Goal: Transaction & Acquisition: Purchase product/service

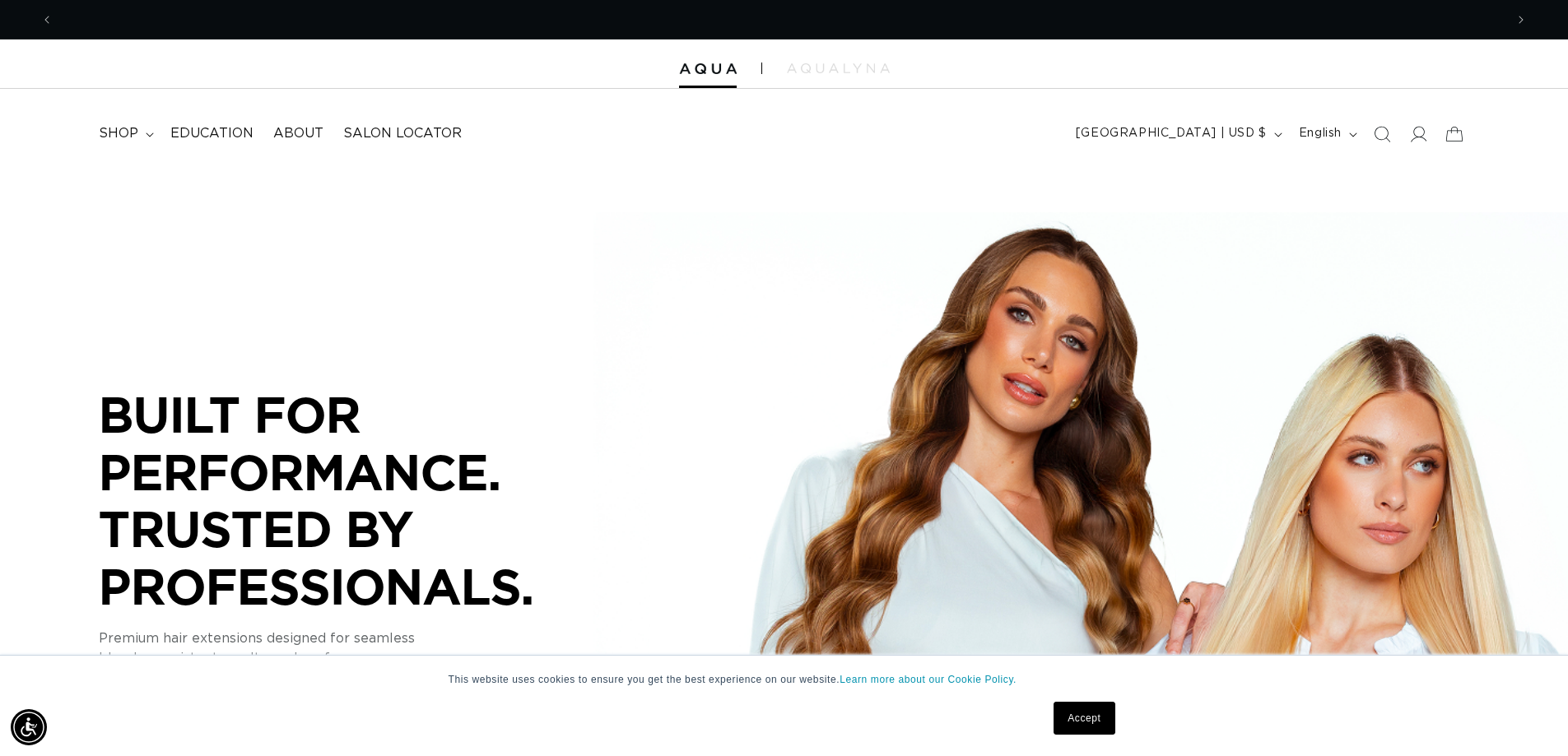
click at [1082, 719] on link "Accept" at bounding box center [1084, 719] width 61 height 33
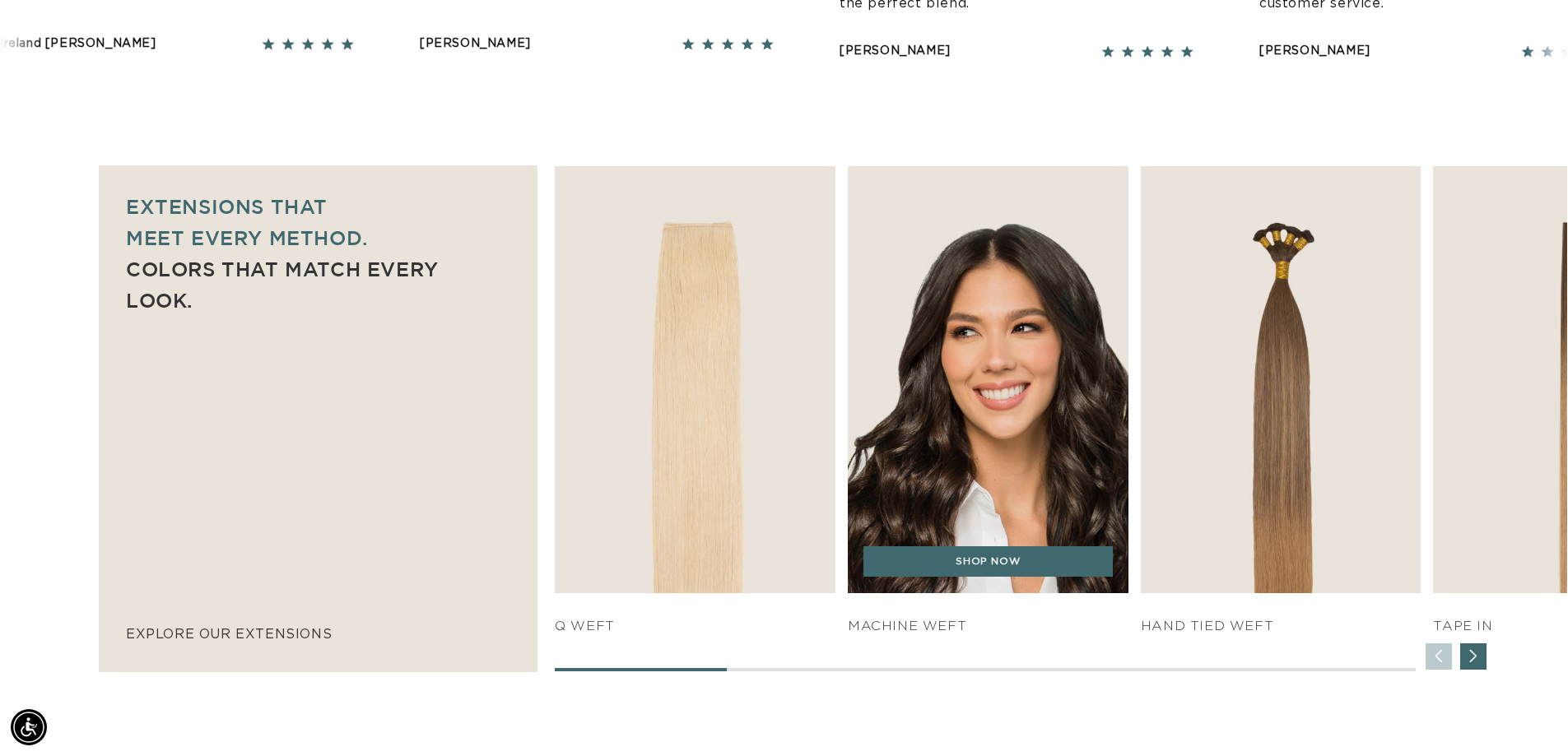
scroll to position [0, 2902]
click at [1013, 414] on img "2 / 7" at bounding box center [987, 379] width 295 height 448
click at [1019, 573] on link "SHOP NOW" at bounding box center [988, 562] width 249 height 31
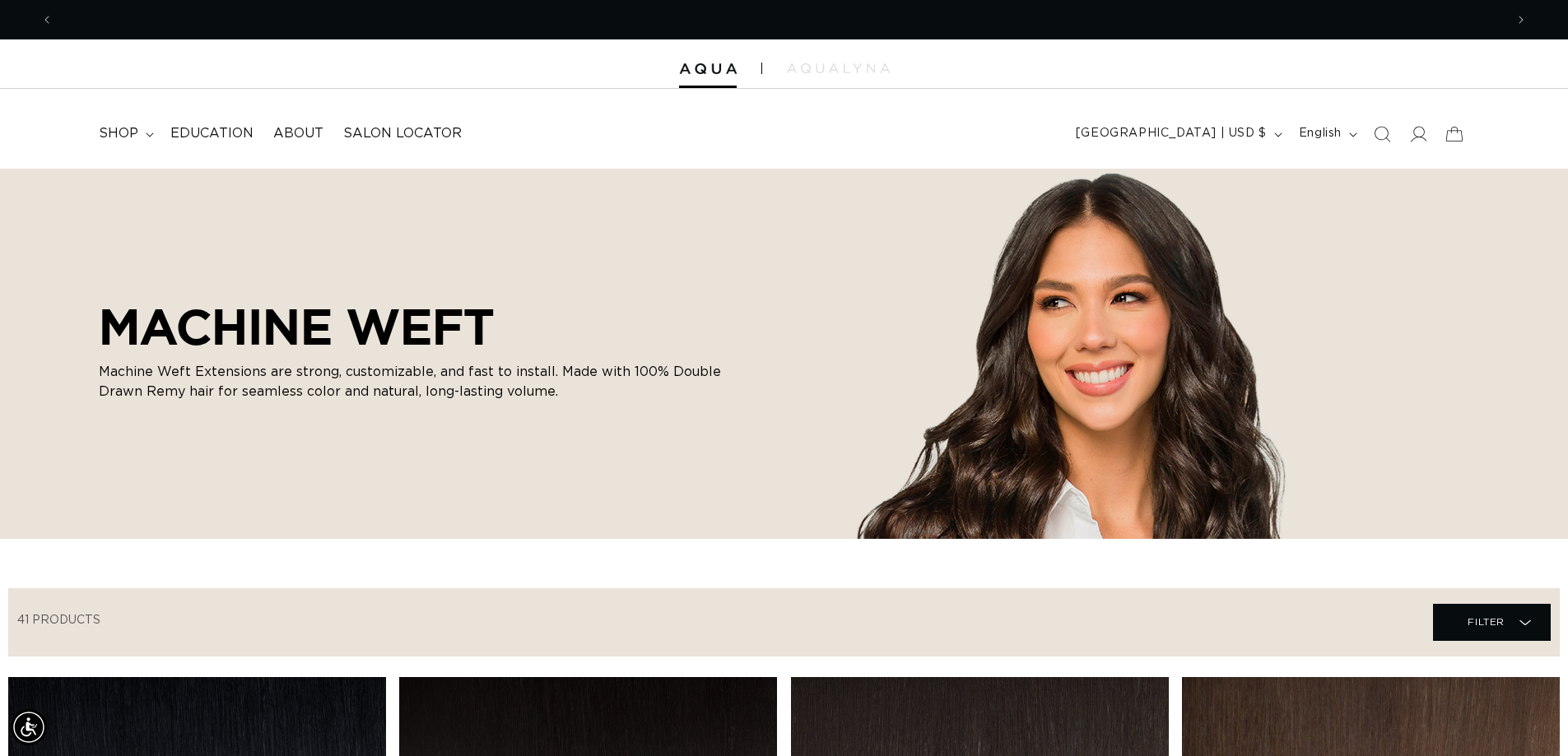
scroll to position [0, 1451]
click at [721, 76] on div at bounding box center [784, 64] width 1568 height 50
click at [716, 74] on img at bounding box center [708, 69] width 58 height 12
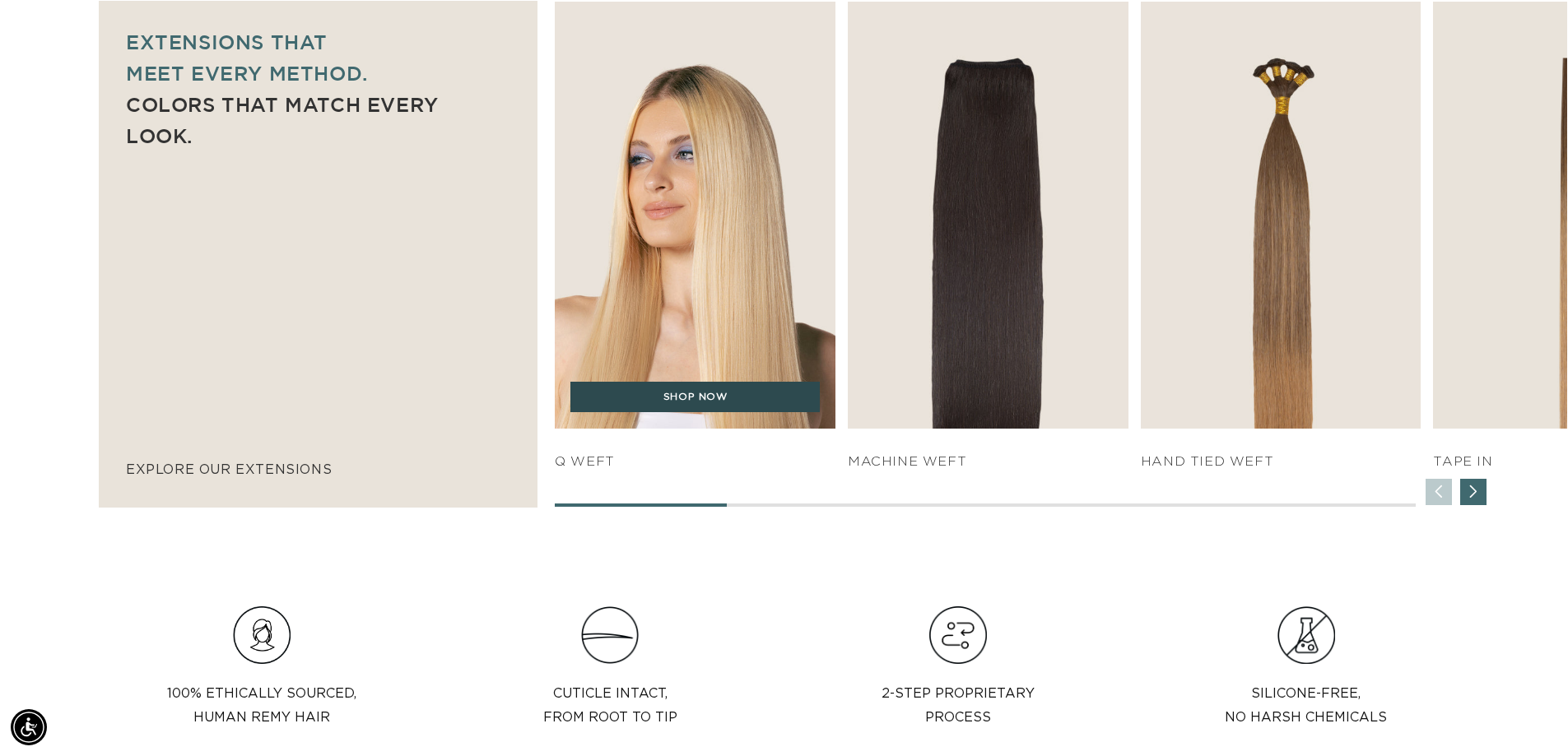
scroll to position [0, 1451]
click at [690, 403] on link "SHOP NOW" at bounding box center [695, 398] width 249 height 31
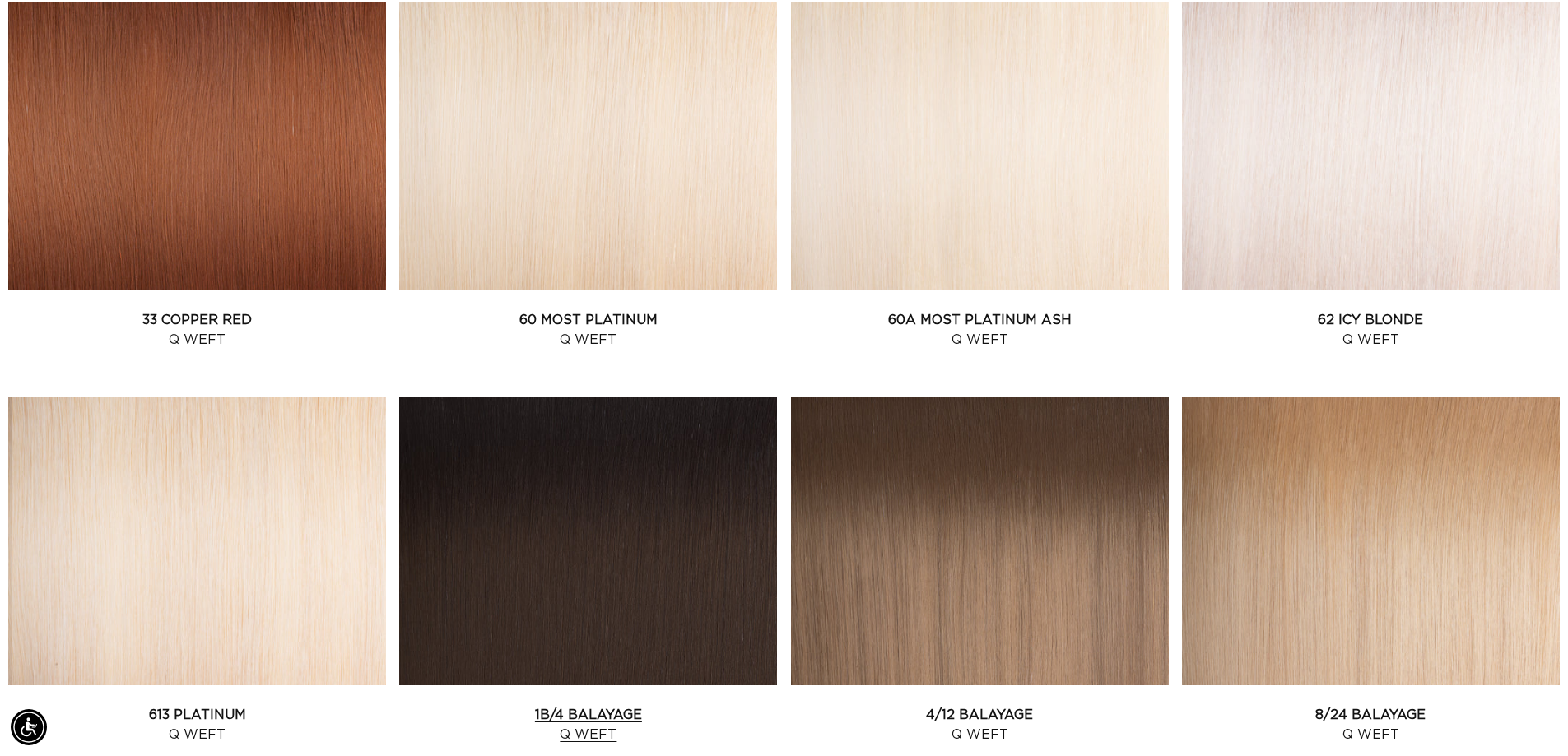
scroll to position [1564, 0]
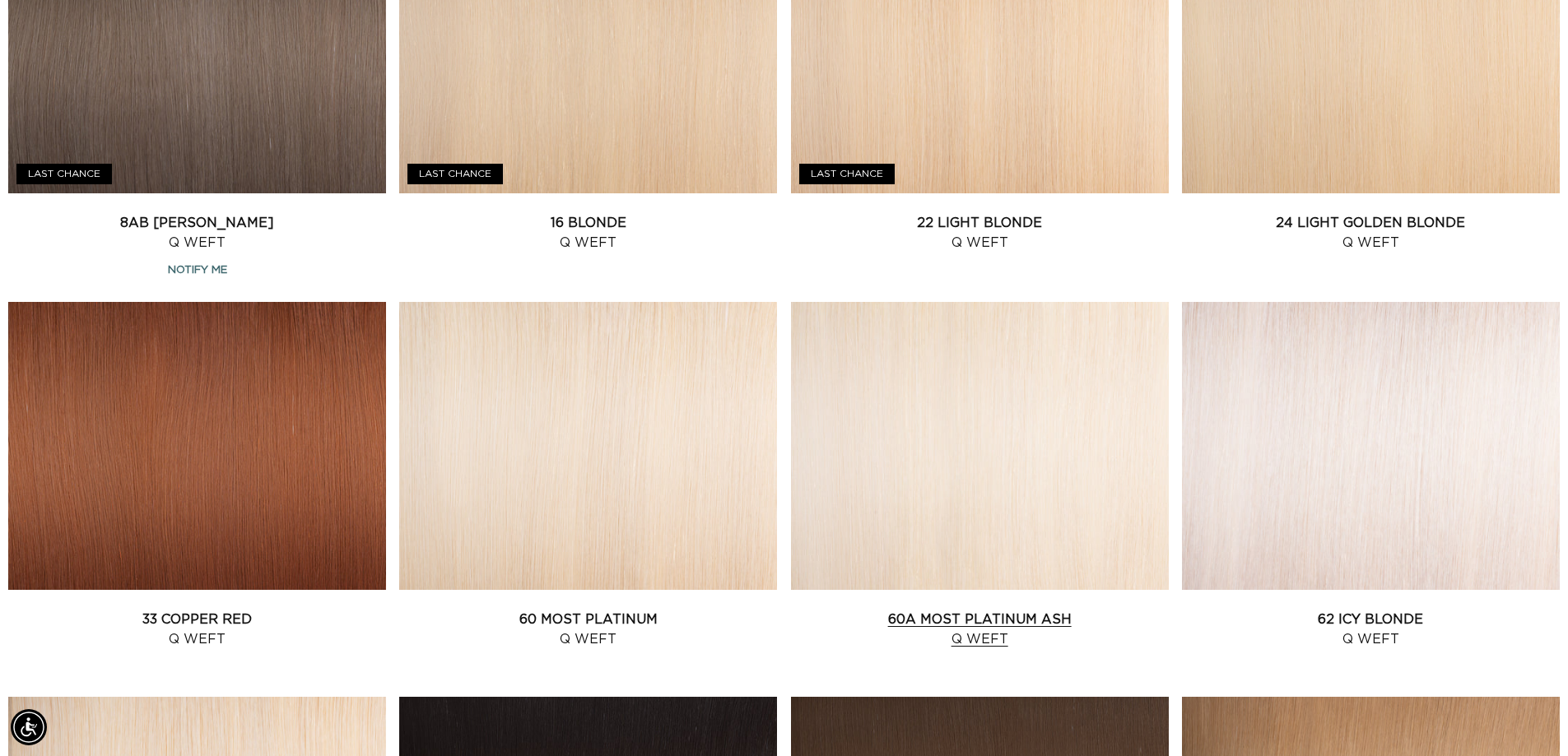
click at [983, 610] on link "60A Most Platinum Ash Q Weft" at bounding box center [980, 630] width 378 height 40
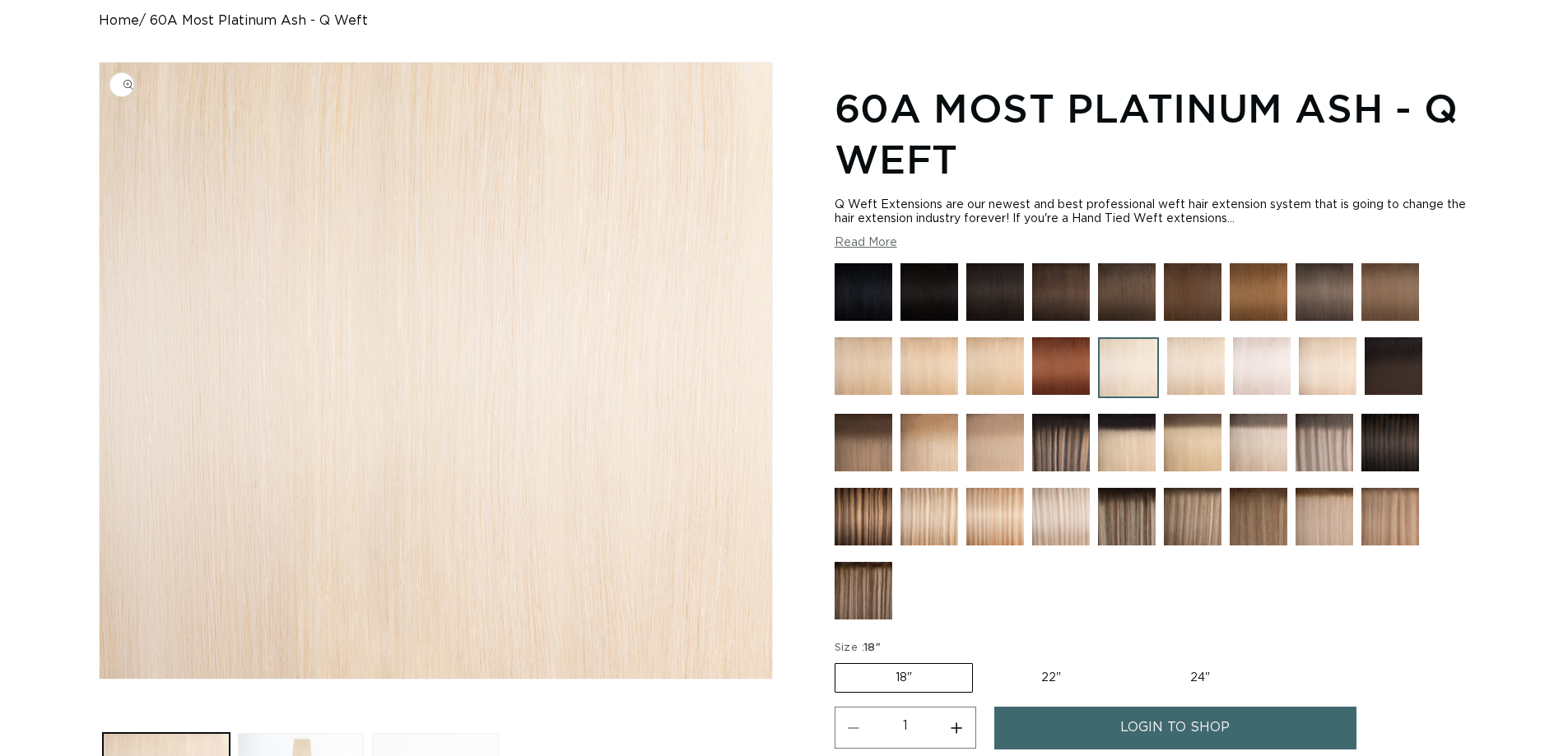
scroll to position [210, 0]
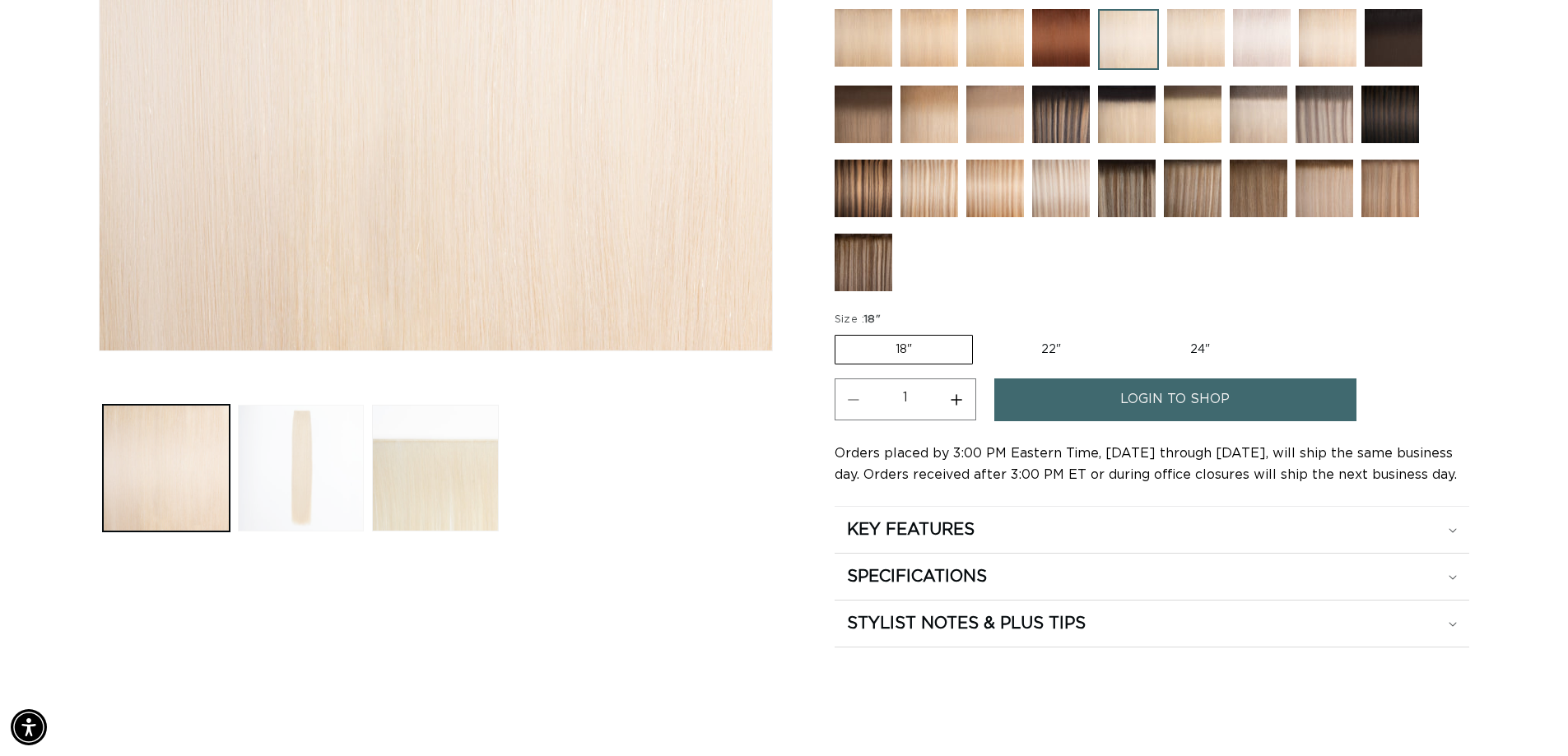
click at [326, 488] on button "Load image 2 in gallery view" at bounding box center [301, 469] width 127 height 127
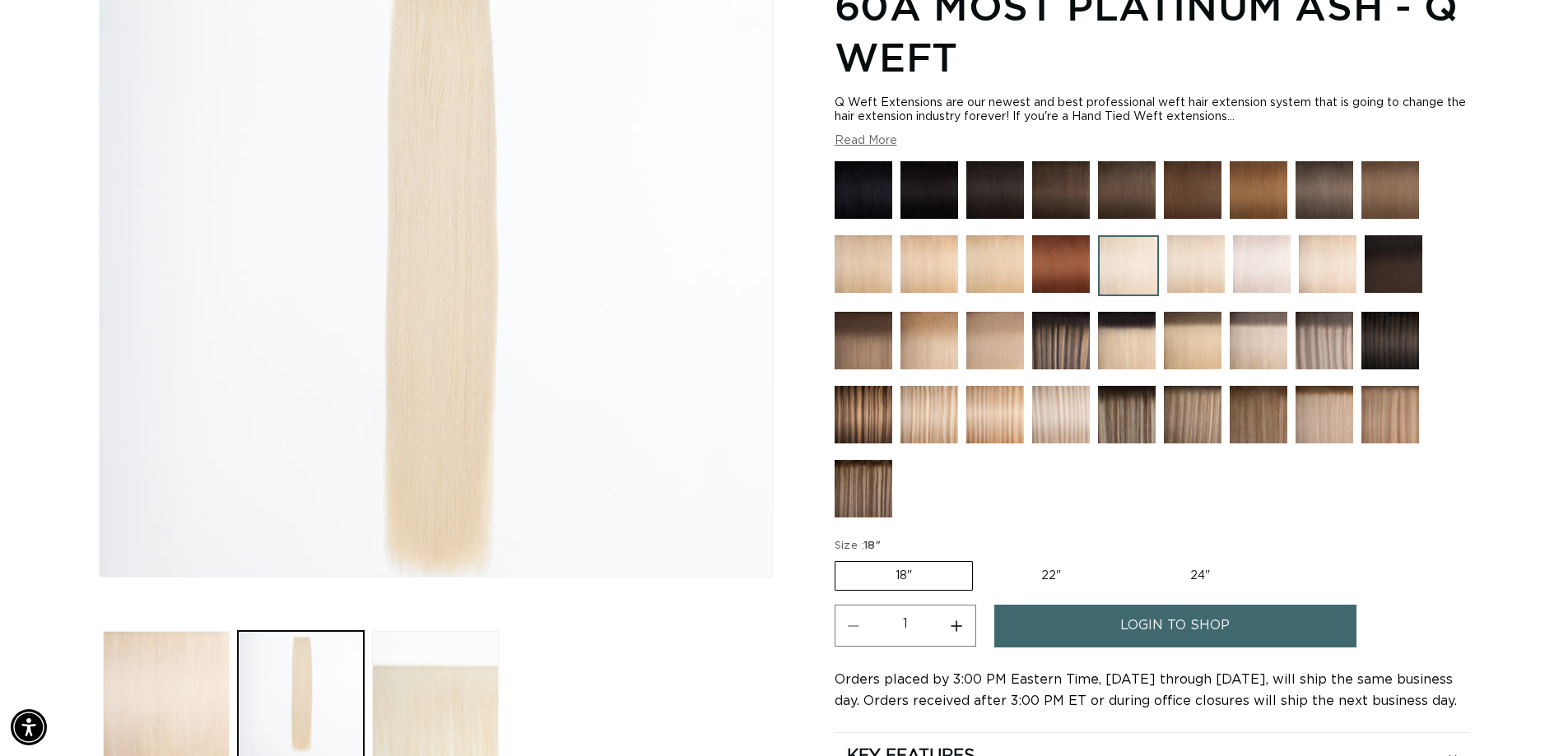
scroll to position [0, 0]
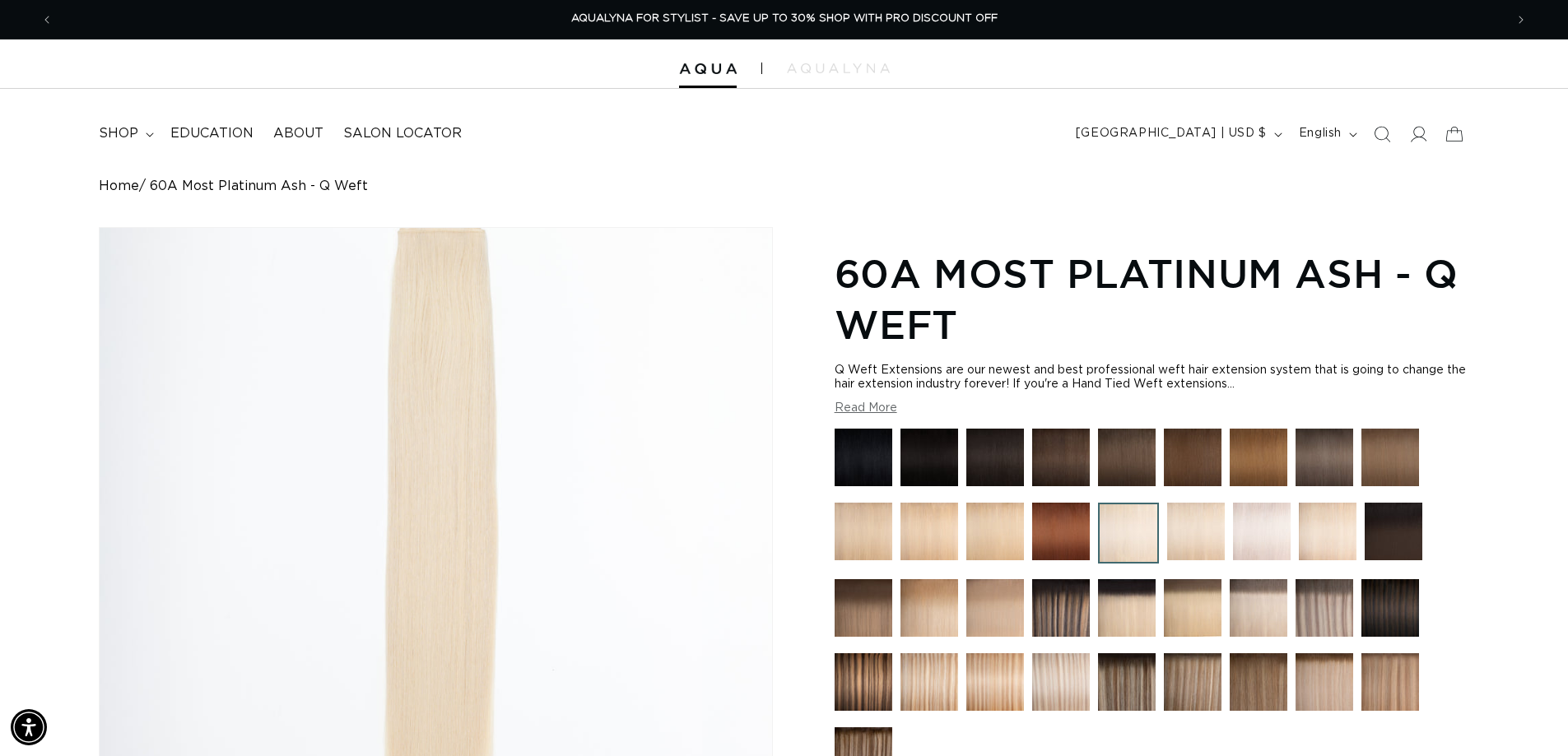
click at [876, 404] on button "Read More" at bounding box center [866, 409] width 63 height 14
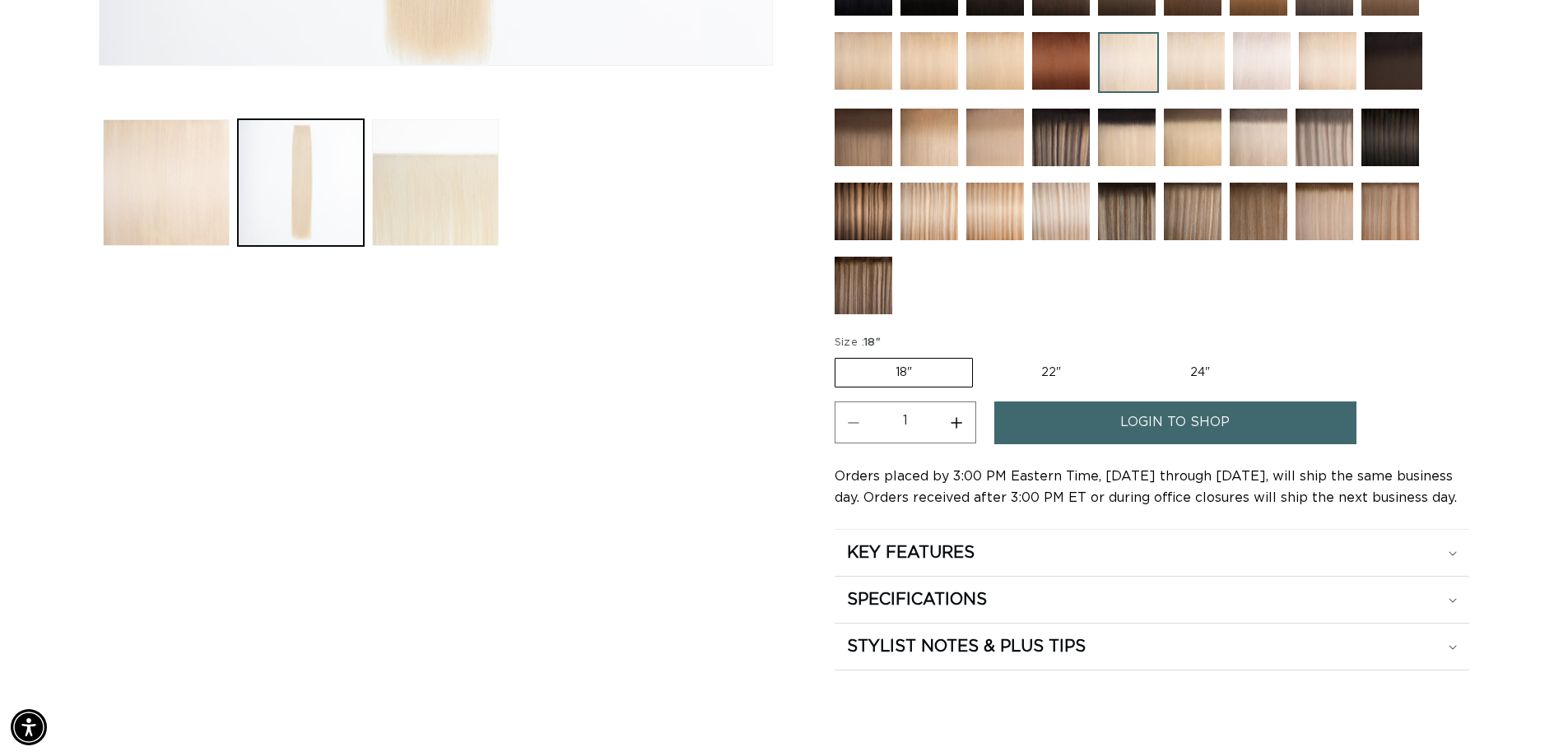
scroll to position [823, 0]
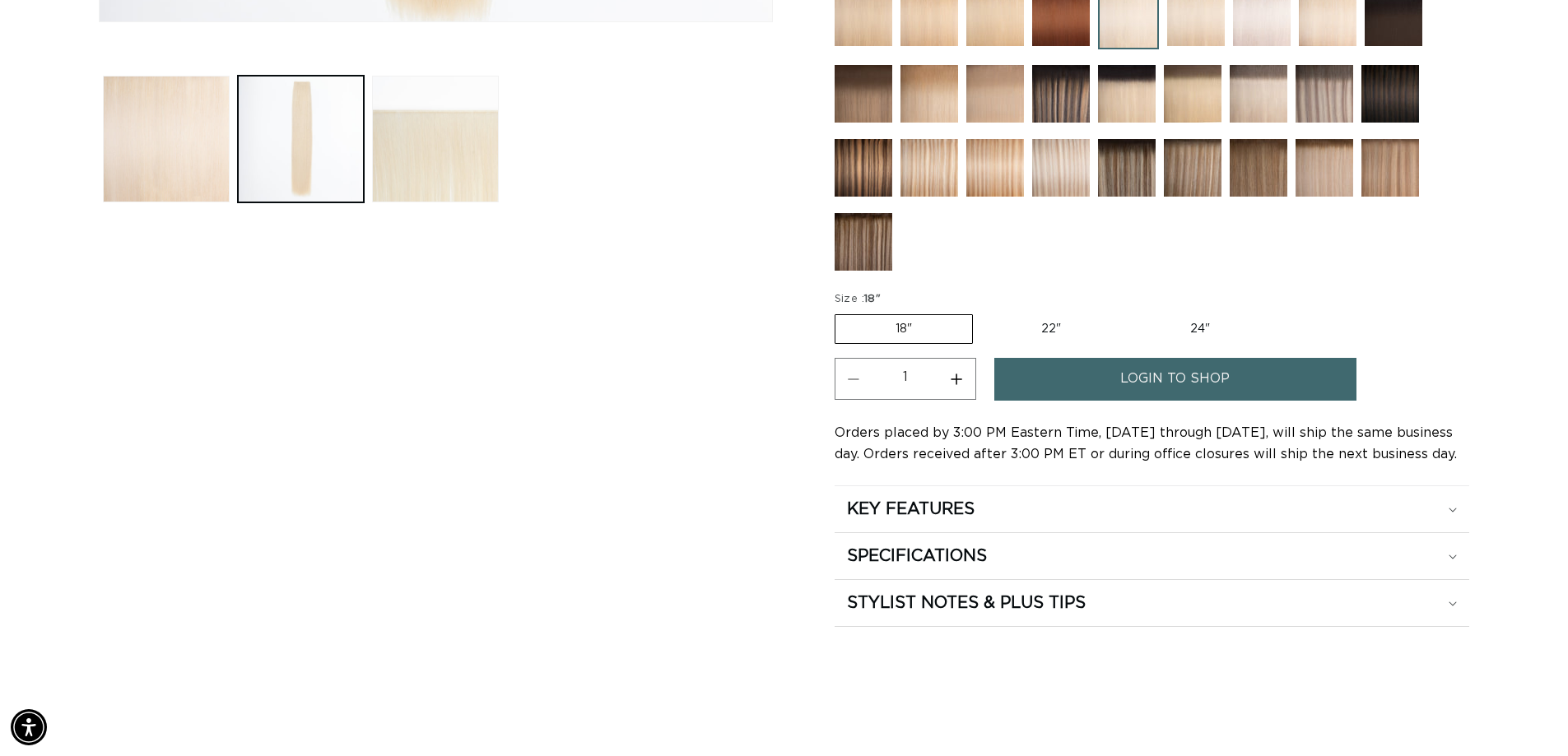
click at [1037, 332] on label "22" Variant sold out or unavailable" at bounding box center [1051, 329] width 140 height 28
click at [982, 312] on input "22" Variant sold out or unavailable" at bounding box center [981, 311] width 1 height 1
radio input "true"
click at [1155, 329] on label "24" Variant sold out or unavailable" at bounding box center [1200, 329] width 140 height 28
click at [1130, 312] on input "24" Variant sold out or unavailable" at bounding box center [1129, 311] width 1 height 1
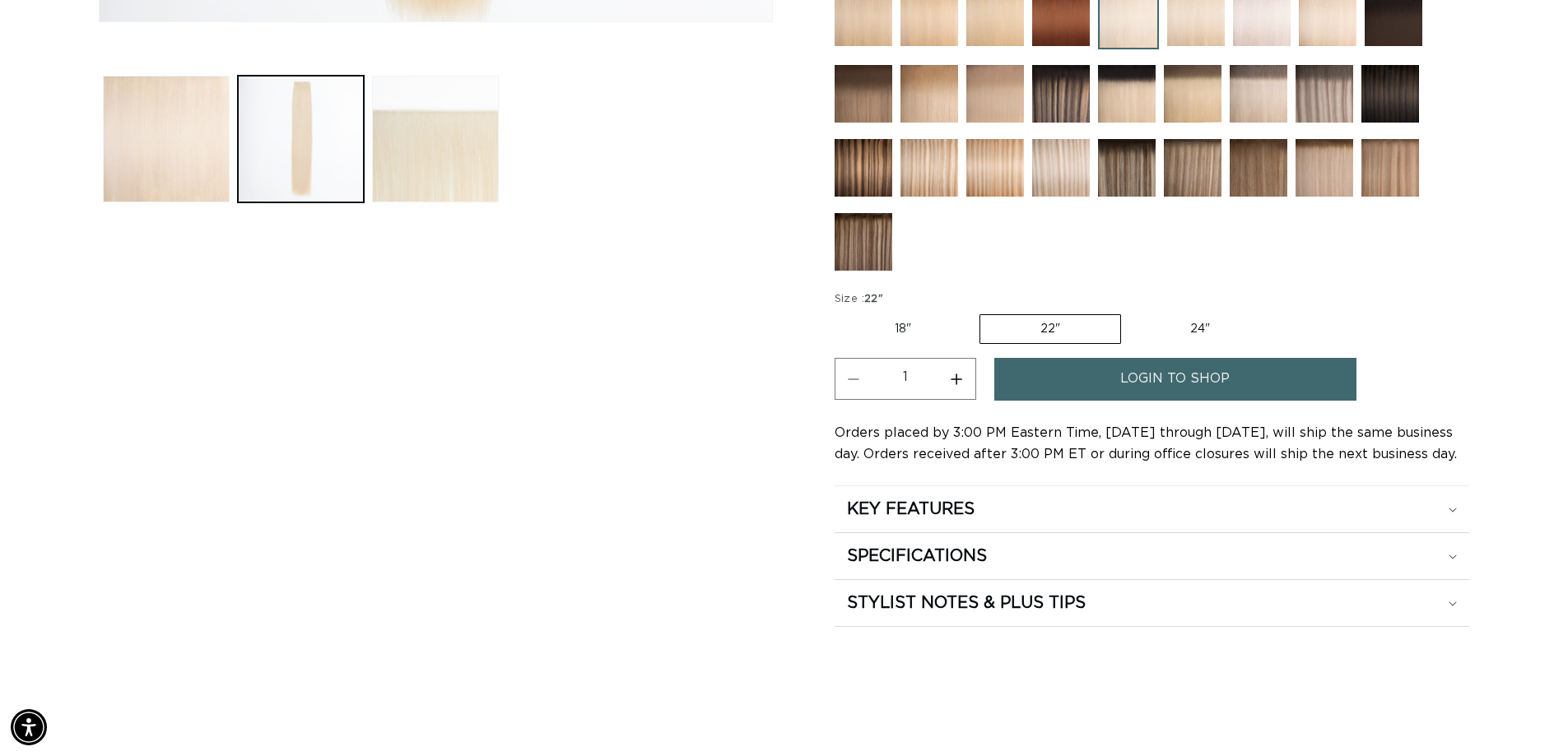
radio input "true"
click at [884, 329] on label "18" Variant sold out or unavailable" at bounding box center [903, 329] width 137 height 28
click at [839, 312] on input "18" Variant sold out or unavailable" at bounding box center [838, 311] width 1 height 1
radio input "true"
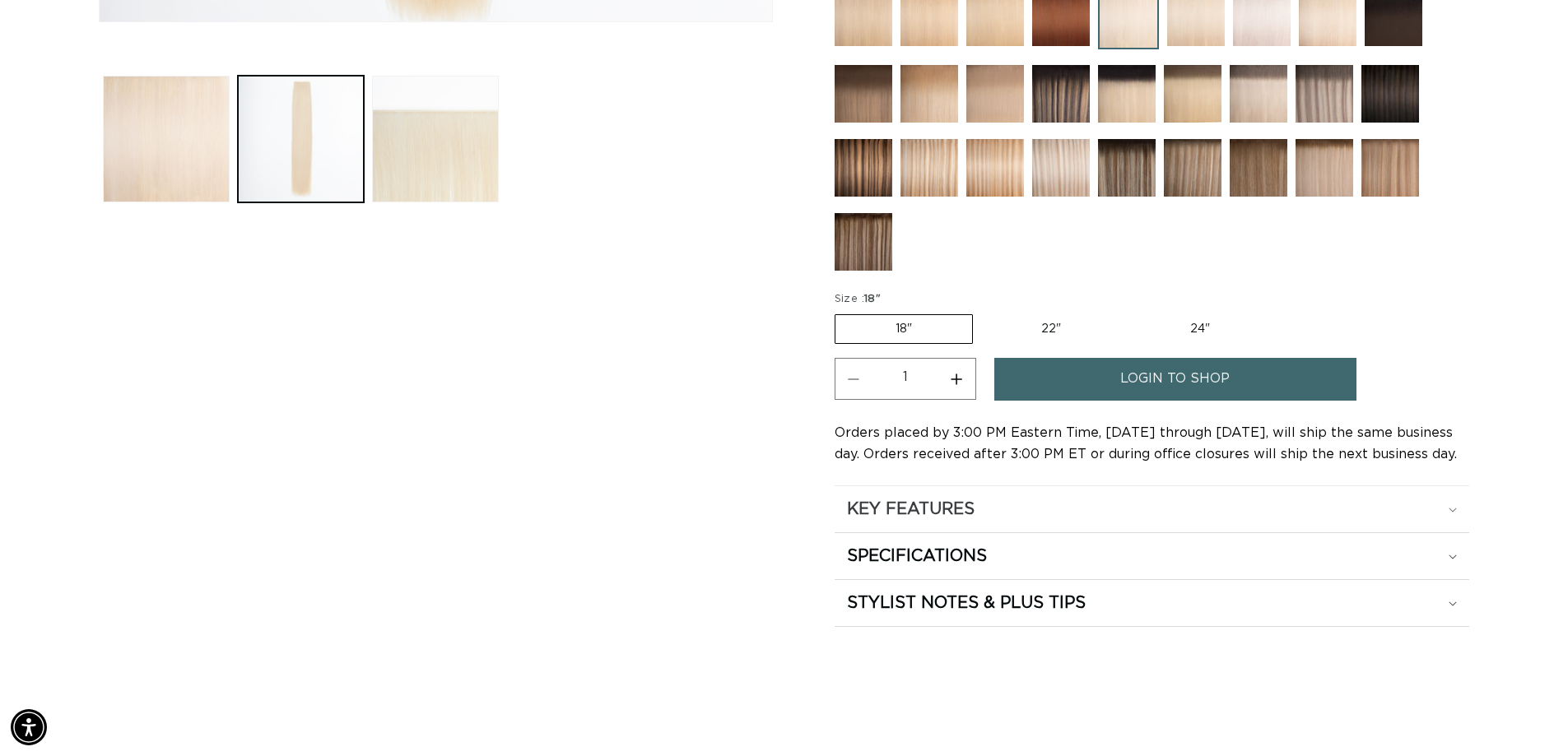
click at [911, 509] on h2 "KEY FEATURES" at bounding box center [910, 509] width 128 height 21
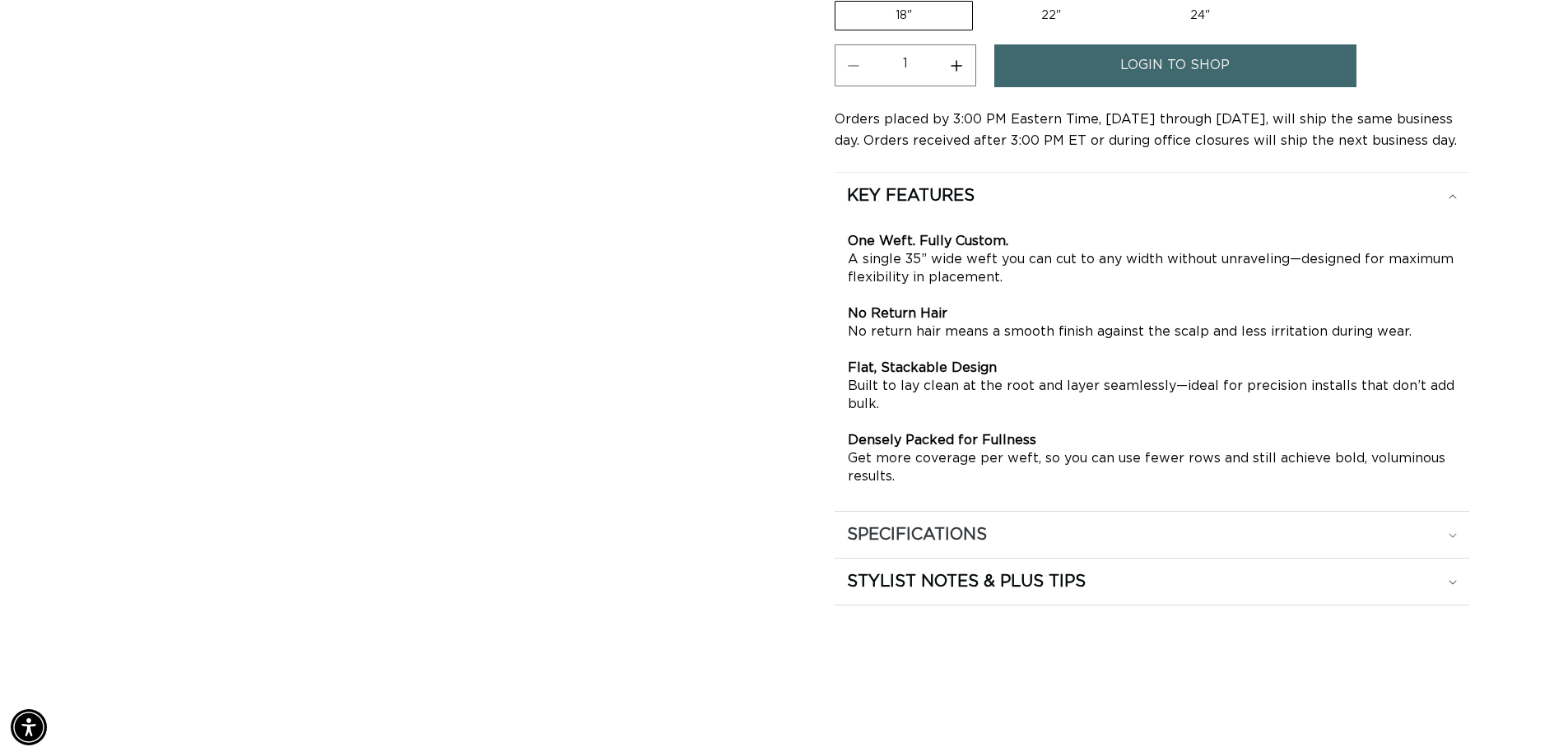
scroll to position [1235, 0]
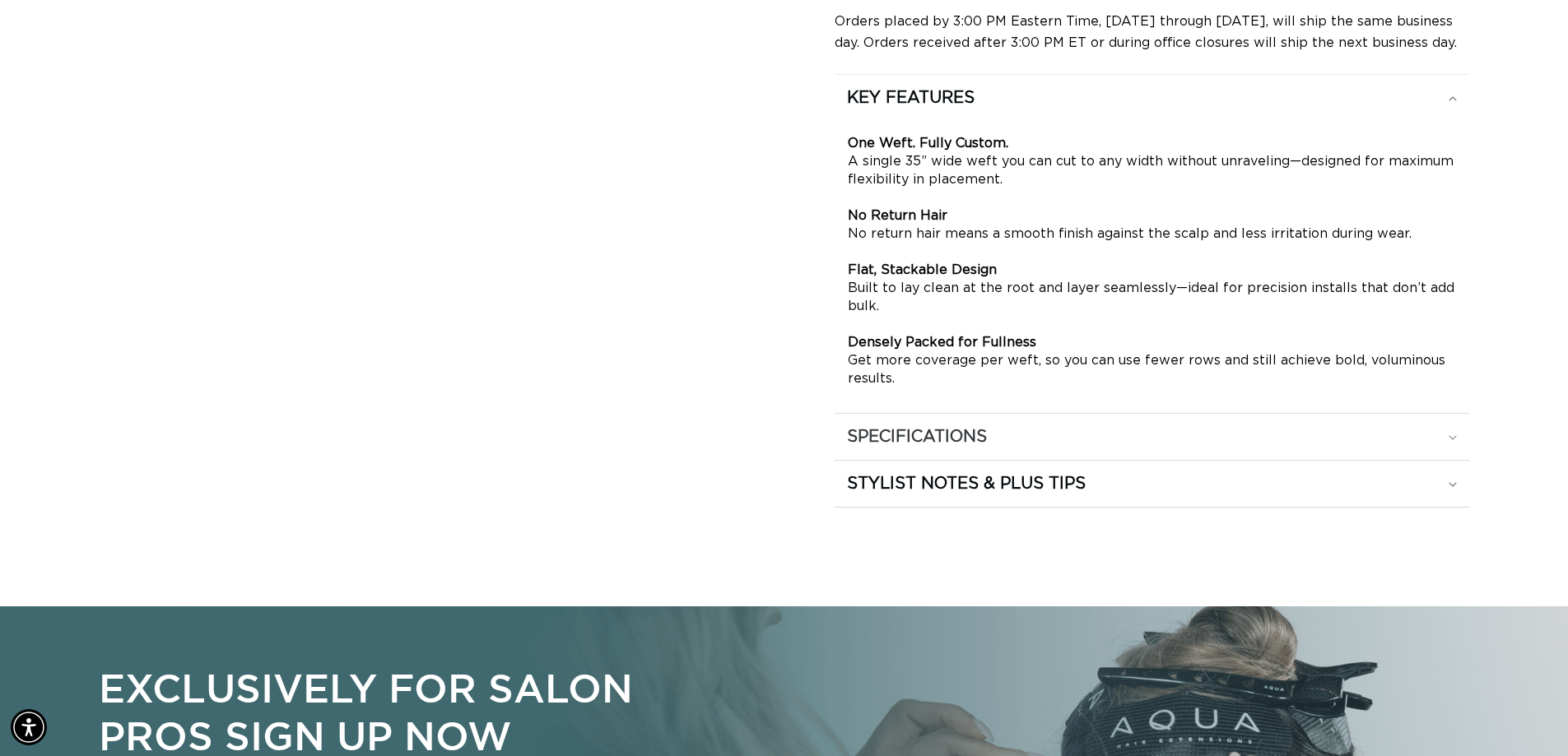
click at [933, 436] on h2 "SPECIFICATIONS" at bounding box center [917, 437] width 140 height 21
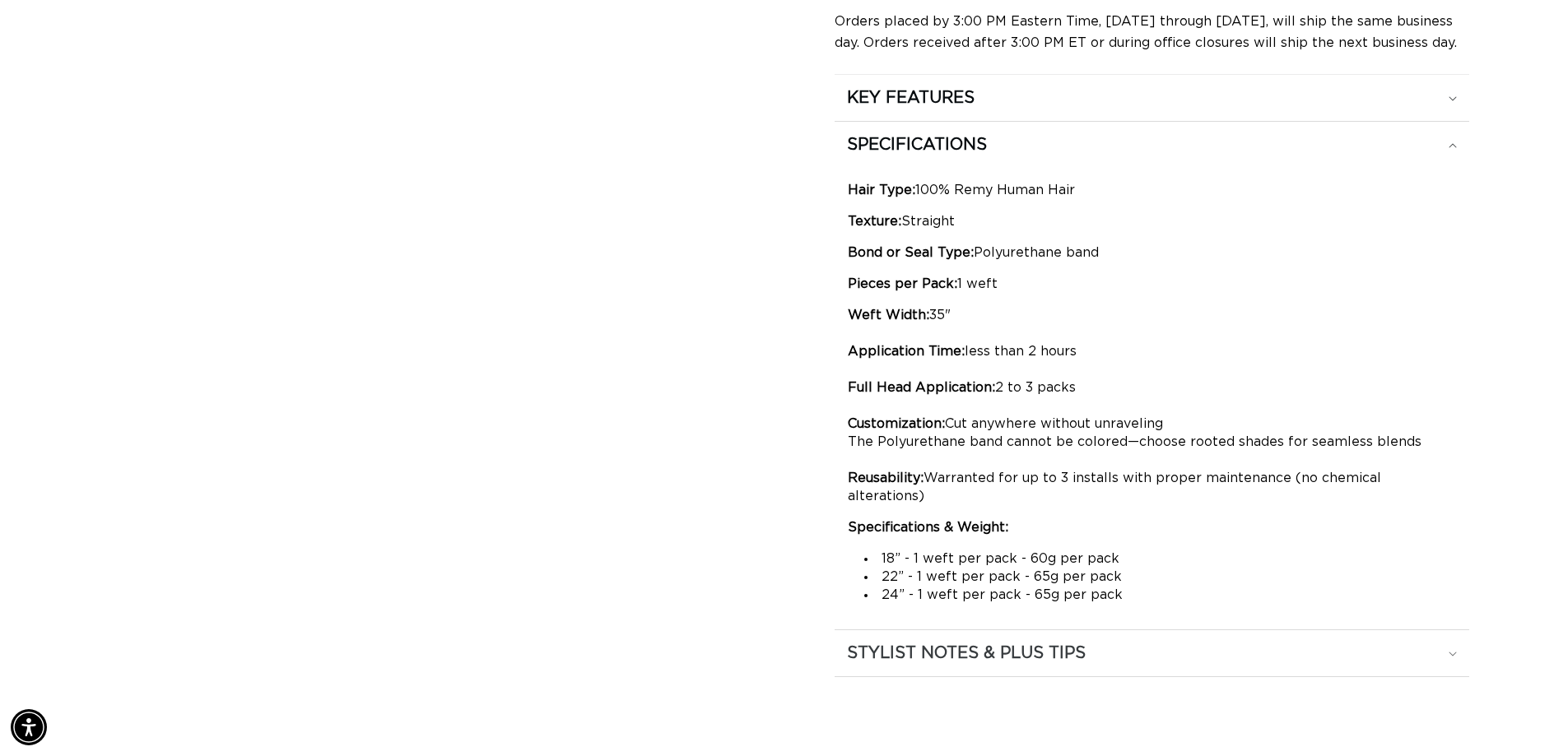
scroll to position [0, 2902]
click at [963, 645] on h2 "STYLIST NOTES & PLUS TIPS" at bounding box center [966, 654] width 239 height 21
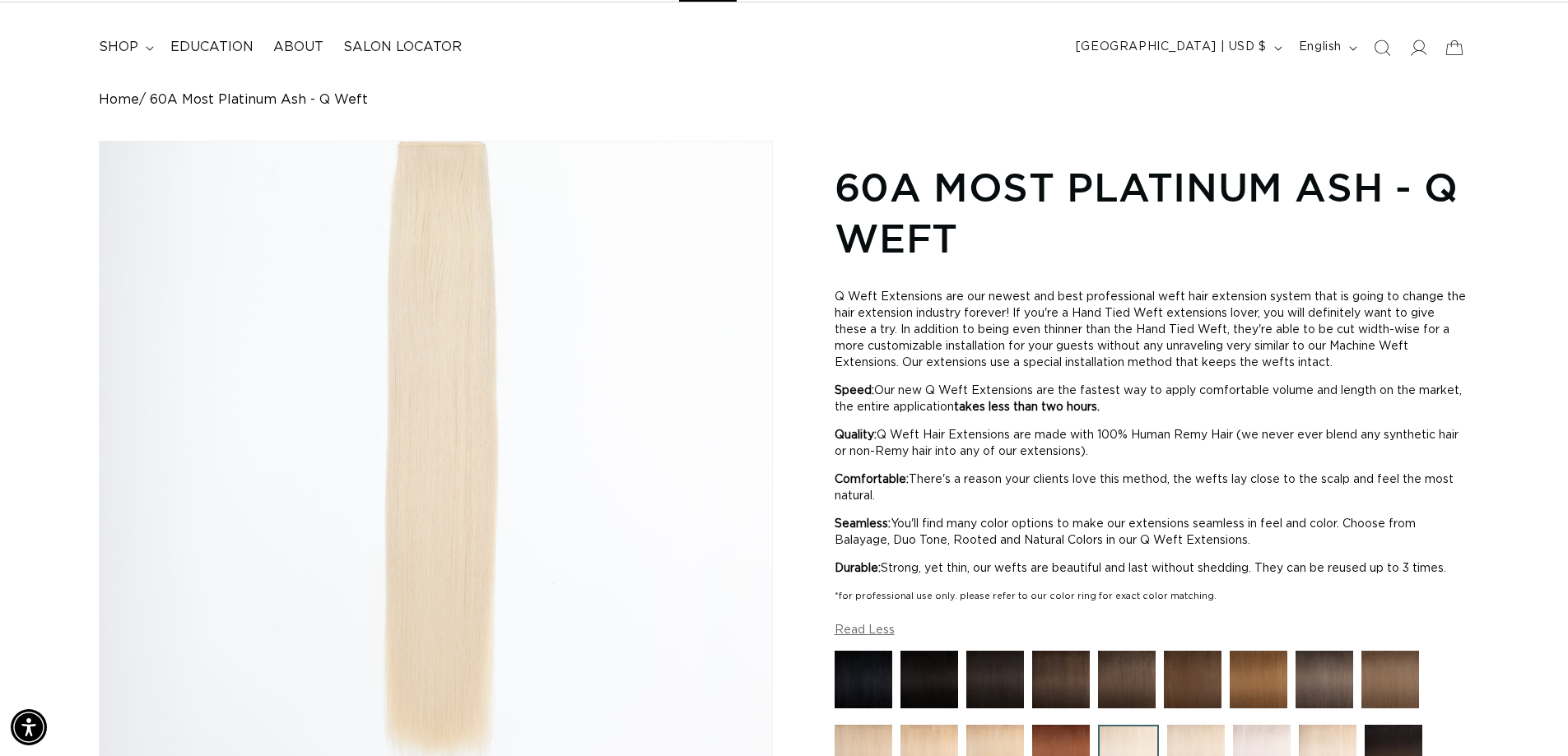
scroll to position [0, 0]
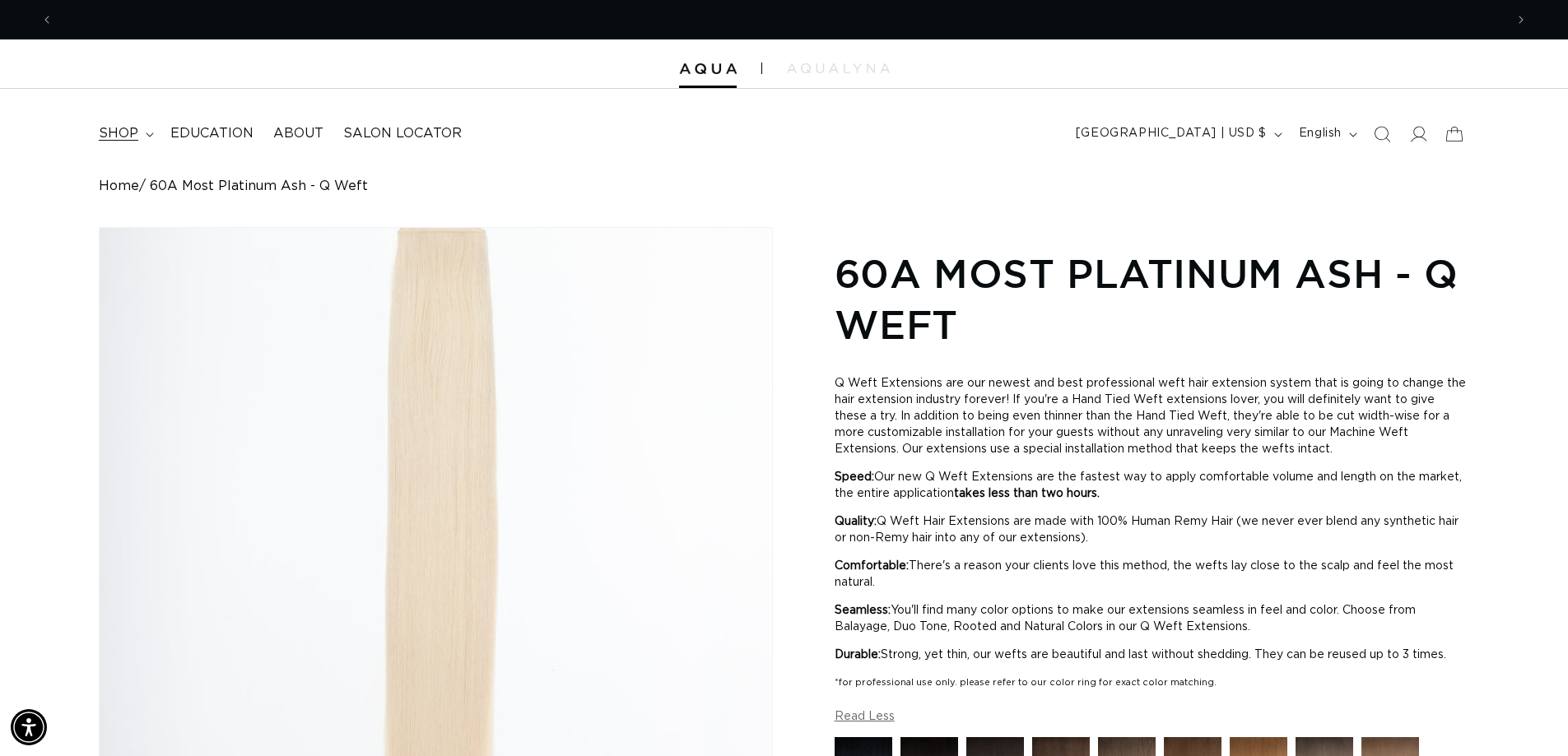
click at [111, 129] on span "shop" at bounding box center [119, 134] width 40 height 17
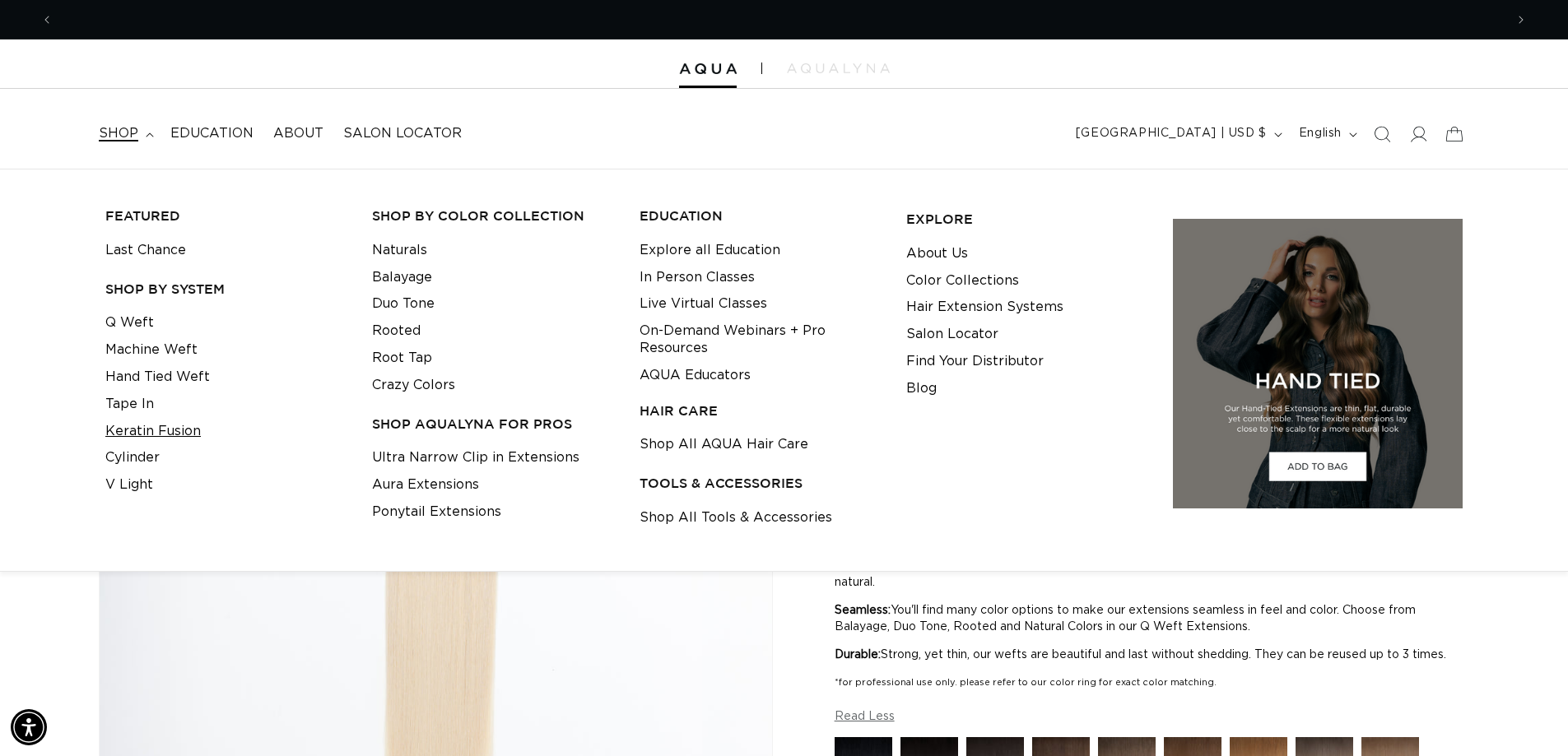
scroll to position [0, 1451]
click at [149, 342] on link "Machine Weft" at bounding box center [152, 350] width 92 height 27
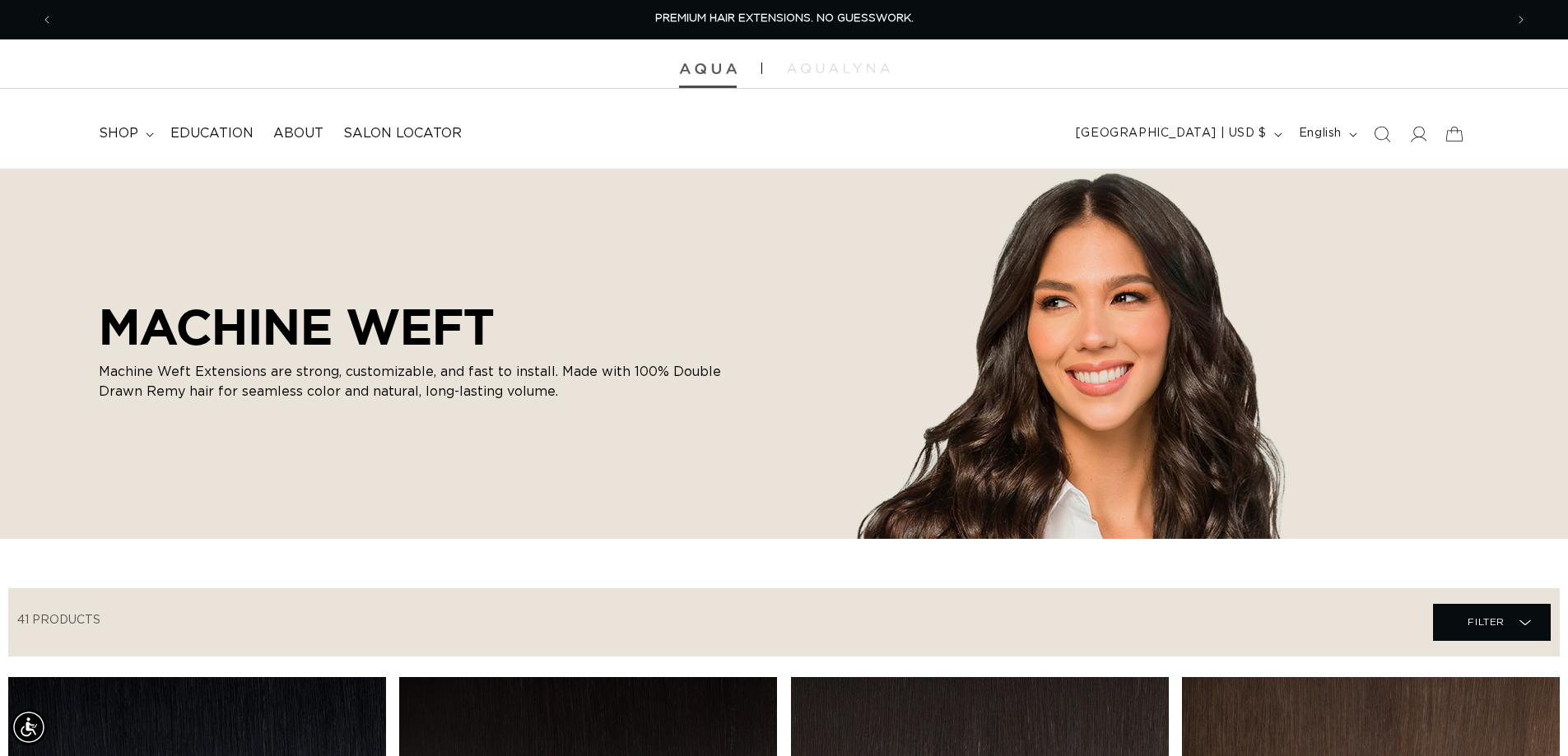
click at [719, 69] on img at bounding box center [708, 69] width 58 height 12
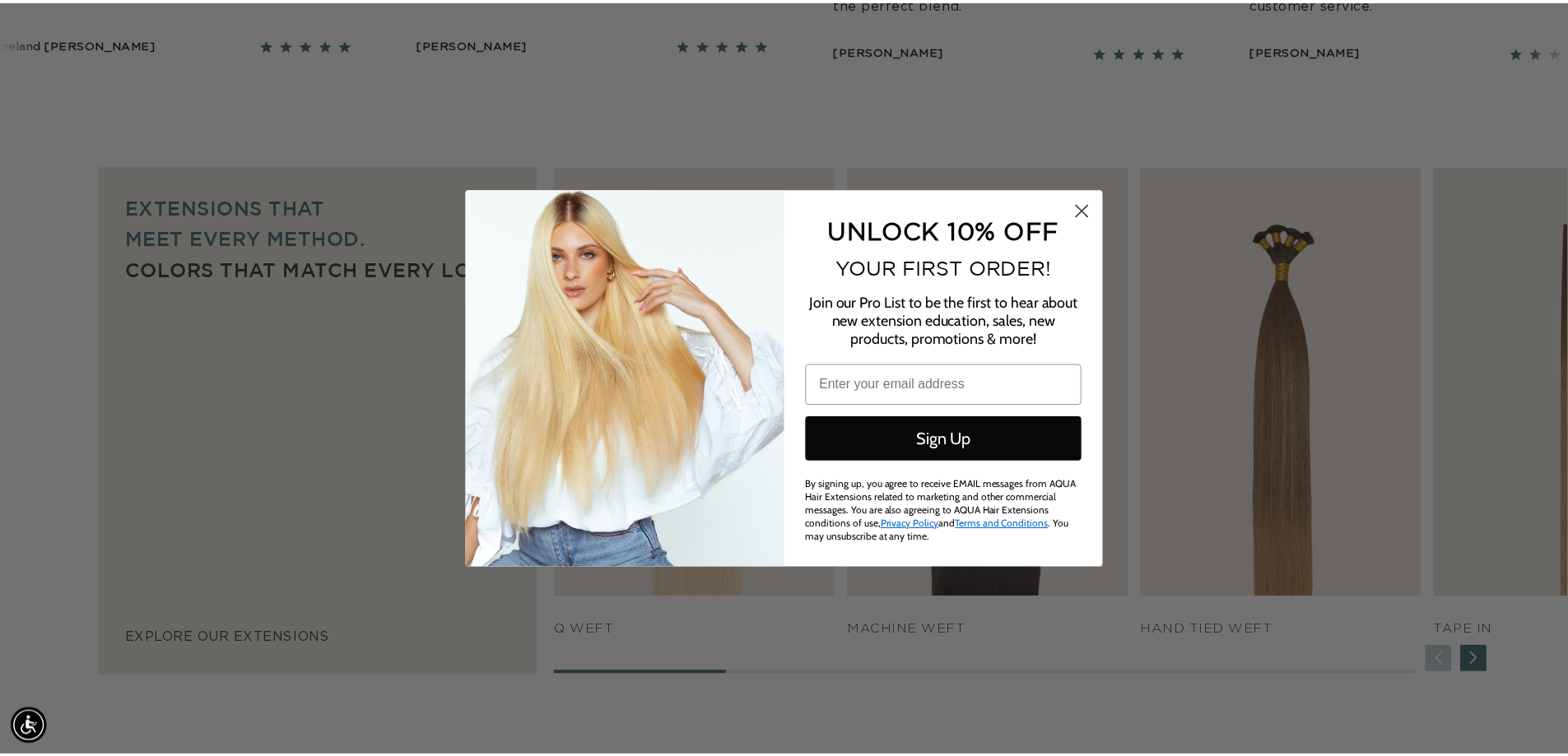
scroll to position [0, 2926]
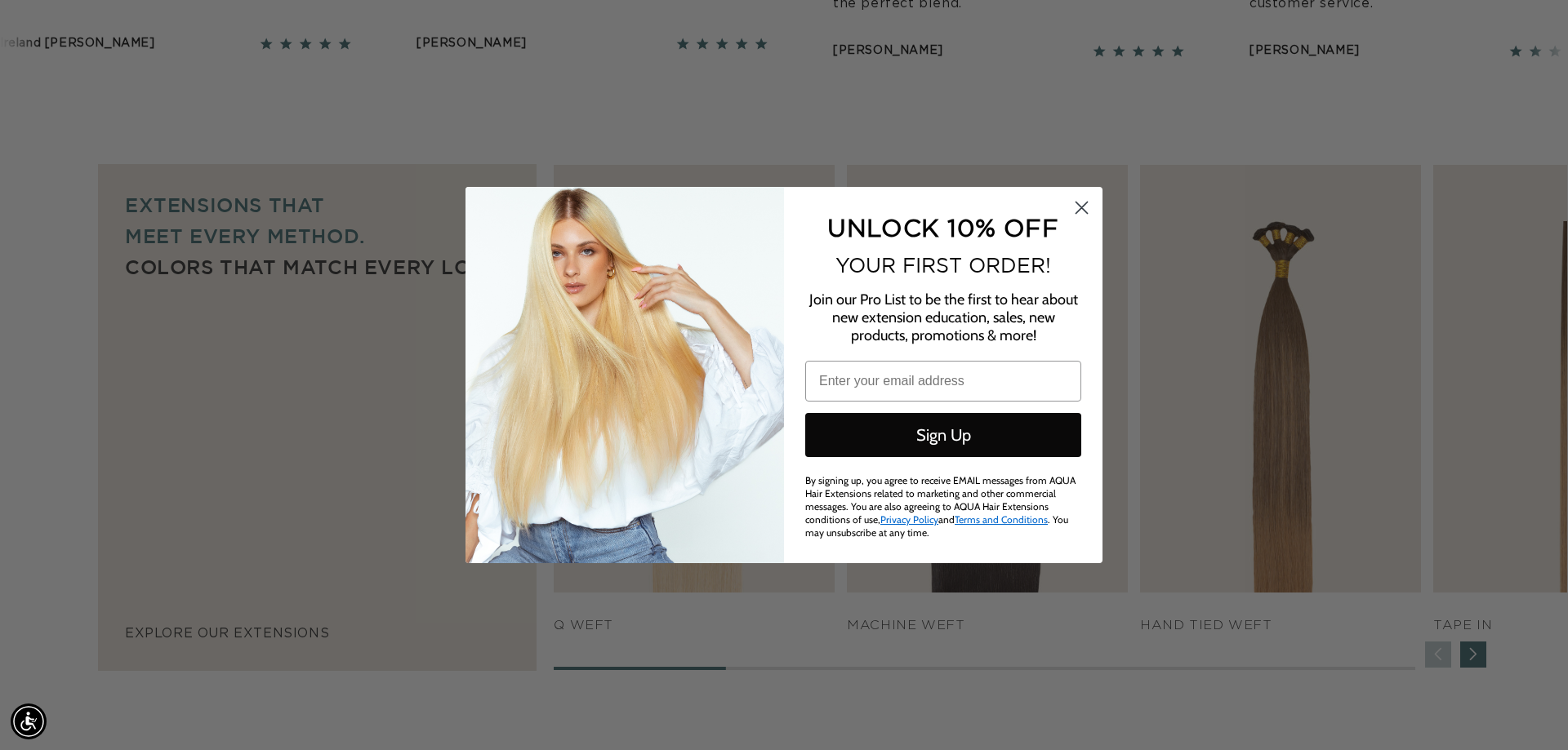
click at [1078, 202] on circle "Close dialog" at bounding box center [1081, 207] width 27 height 27
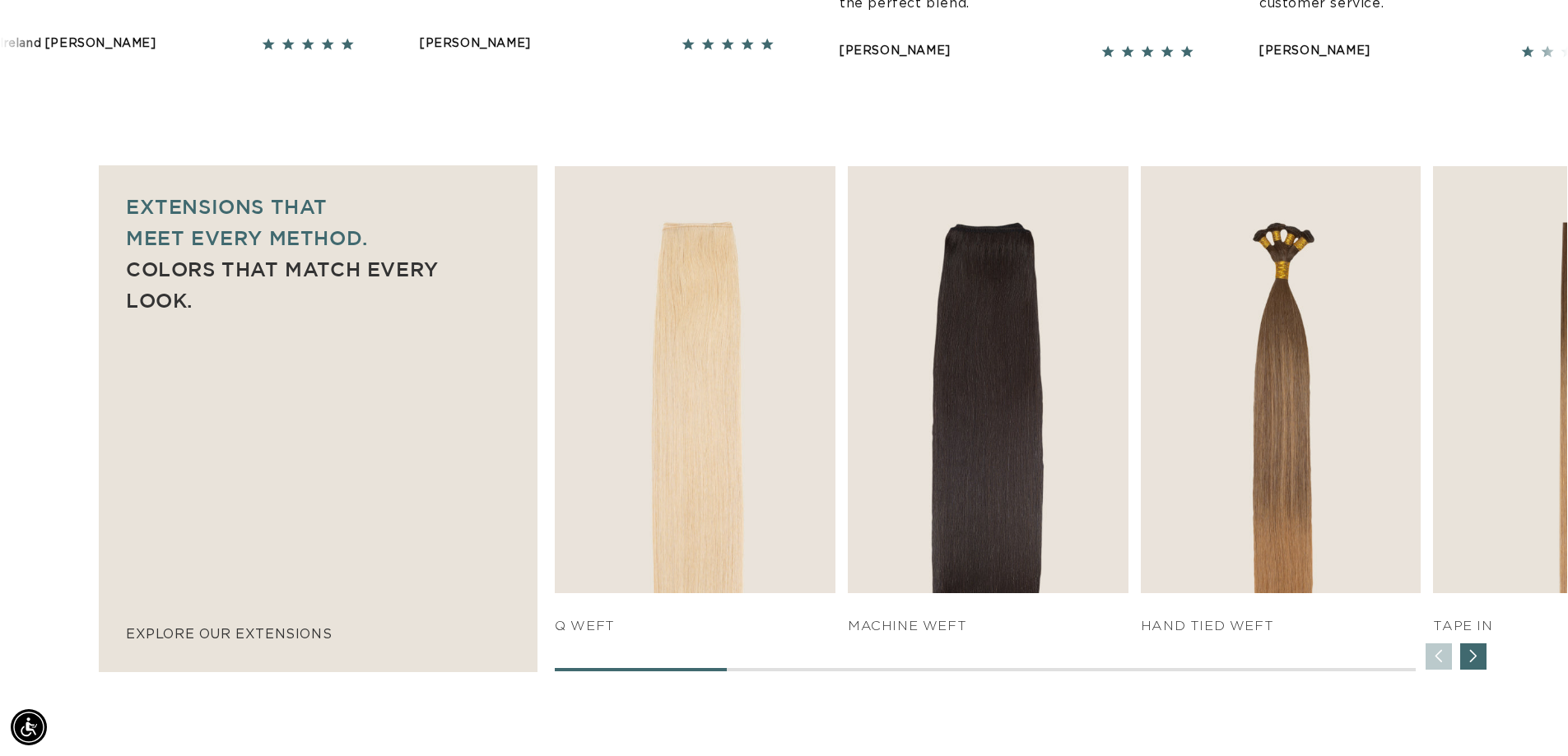
scroll to position [0, 0]
drag, startPoint x: 696, startPoint y: 669, endPoint x: 791, endPoint y: 669, distance: 95.0
click at [791, 669] on div at bounding box center [985, 670] width 860 height 3
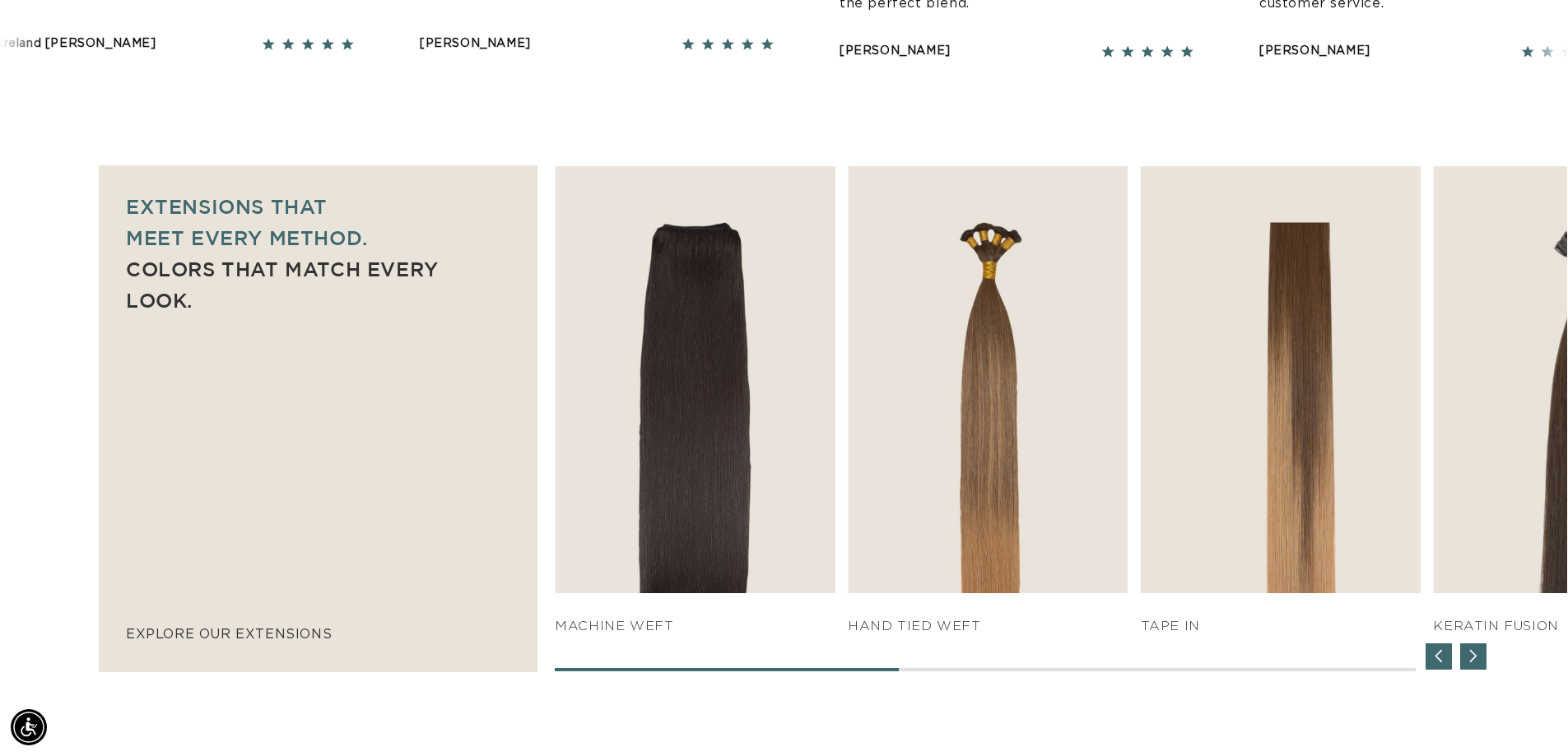
drag, startPoint x: 747, startPoint y: 670, endPoint x: 893, endPoint y: 669, distance: 146.0
click at [893, 669] on span at bounding box center [726, 670] width 344 height 3
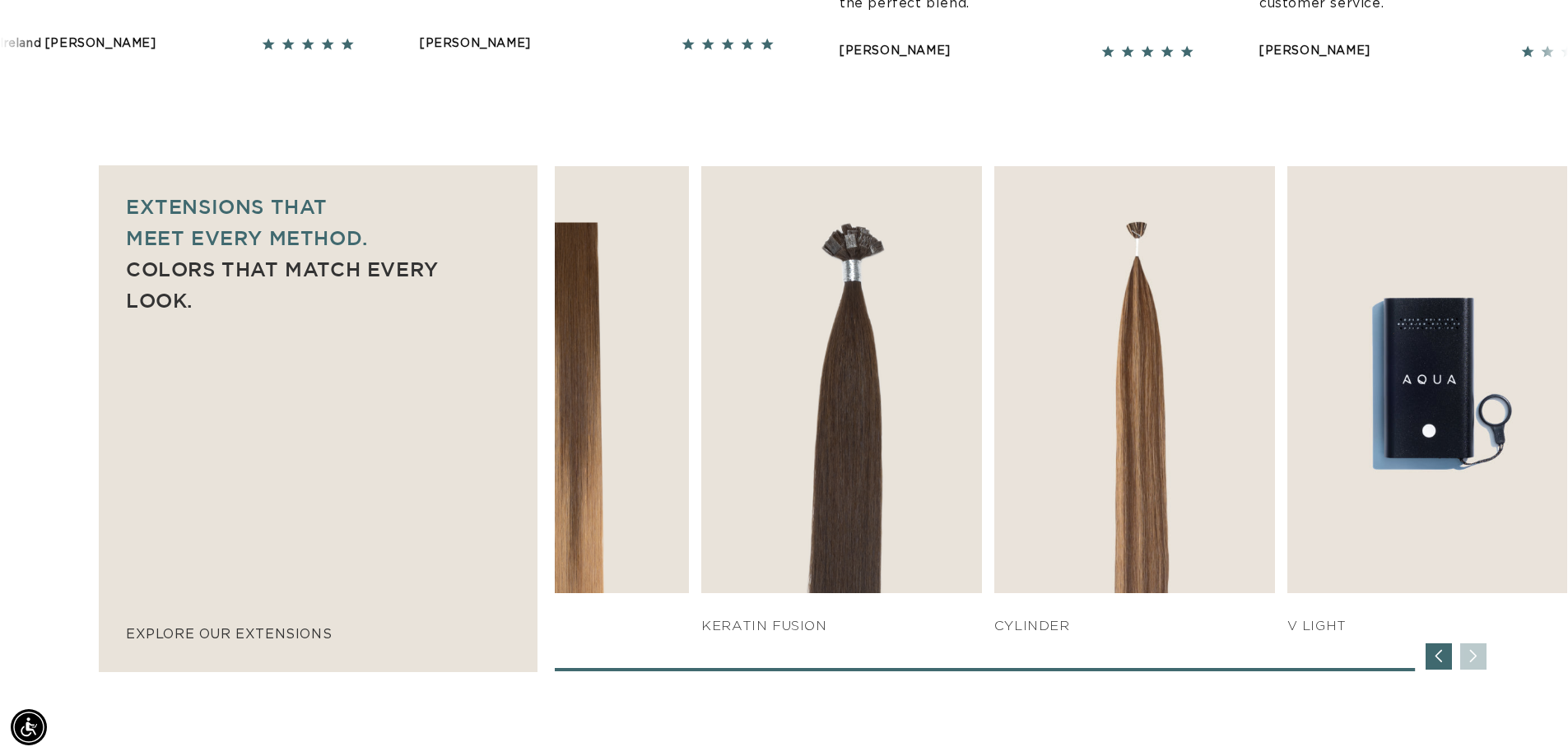
scroll to position [0, 1451]
drag, startPoint x: 888, startPoint y: 669, endPoint x: 968, endPoint y: 669, distance: 80.0
click at [968, 669] on span at bounding box center [985, 670] width 860 height 3
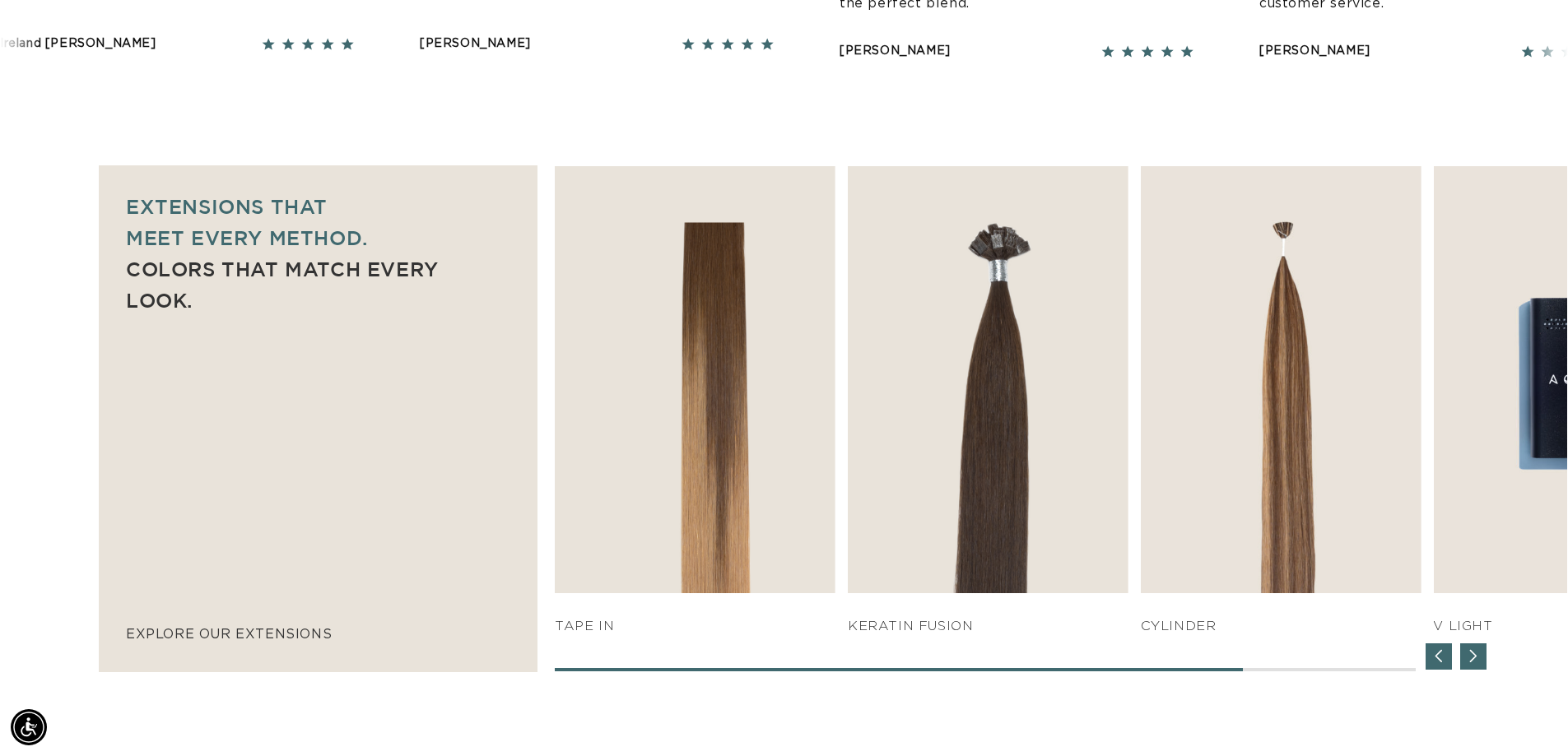
drag, startPoint x: 1049, startPoint y: 659, endPoint x: 1216, endPoint y: 659, distance: 167.0
click at [1216, 659] on div "SHOP NOW q weft SHOP NOW Machine Weft SHOP NOW" at bounding box center [1060, 418] width 1013 height 505
drag, startPoint x: 1163, startPoint y: 671, endPoint x: 1309, endPoint y: 671, distance: 146.0
click at [1309, 671] on div at bounding box center [985, 670] width 860 height 3
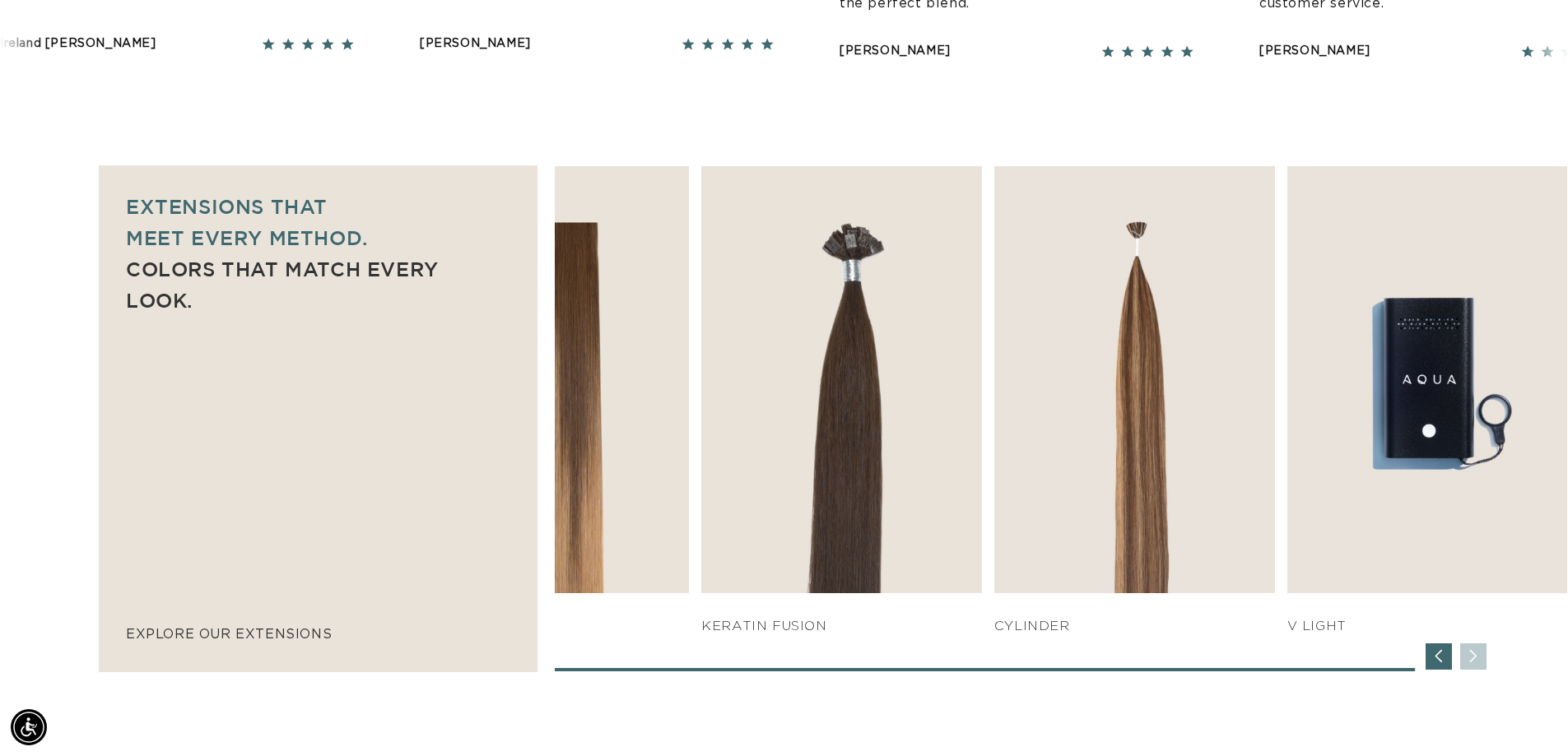
scroll to position [0, 0]
drag, startPoint x: 856, startPoint y: 664, endPoint x: 837, endPoint y: 664, distance: 19.0
click at [837, 664] on div "SHOP NOW q weft SHOP NOW Machine Weft SHOP NOW" at bounding box center [1060, 418] width 1013 height 505
drag, startPoint x: 782, startPoint y: 669, endPoint x: 741, endPoint y: 669, distance: 41.0
click at [741, 669] on span at bounding box center [985, 670] width 860 height 3
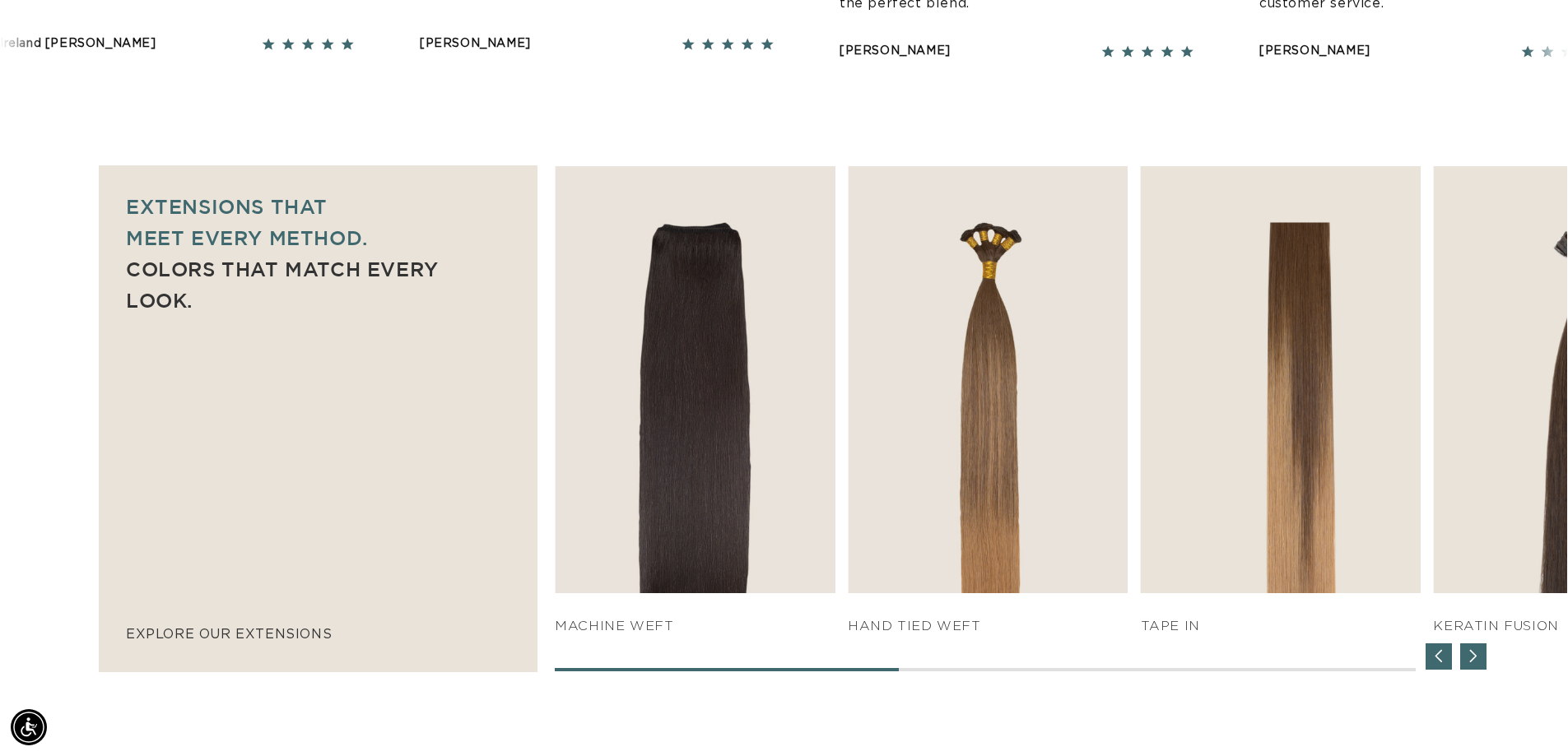
scroll to position [0, 1451]
drag, startPoint x: 741, startPoint y: 669, endPoint x: 961, endPoint y: 685, distance: 220.6
drag, startPoint x: 821, startPoint y: 668, endPoint x: 1001, endPoint y: 669, distance: 180.0
click at [1001, 669] on div "SHOP NOW q weft SHOP NOW Machine Weft SHOP NOW" at bounding box center [1060, 418] width 1013 height 505
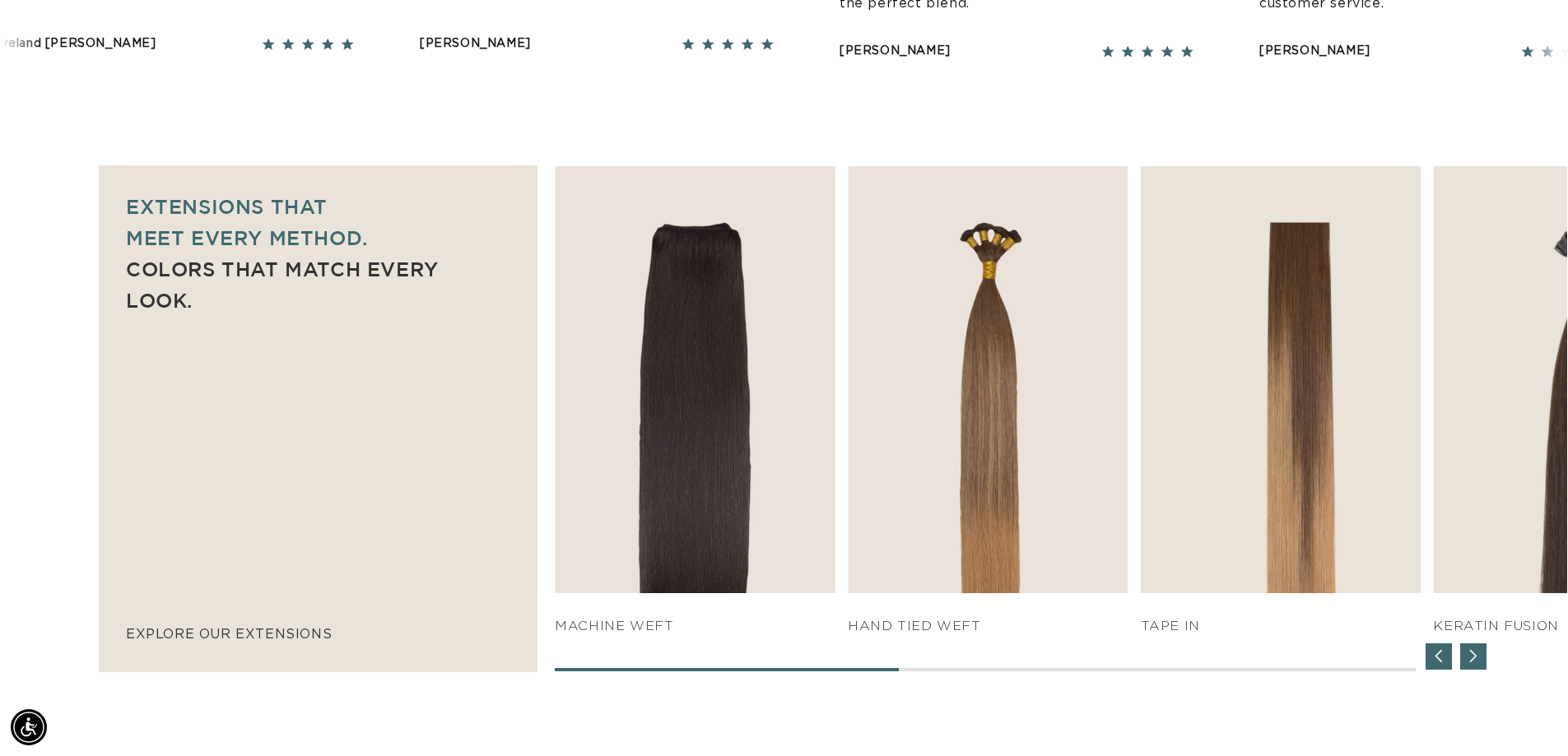
scroll to position [0, 2902]
drag, startPoint x: 876, startPoint y: 667, endPoint x: 926, endPoint y: 671, distance: 50.2
click at [925, 670] on div "SHOP NOW q weft SHOP NOW Machine Weft SHOP NOW" at bounding box center [1060, 418] width 1013 height 505
click at [867, 673] on div "SHOP NOW q weft SHOP NOW SHOP NOW" at bounding box center [1060, 418] width 1014 height 507
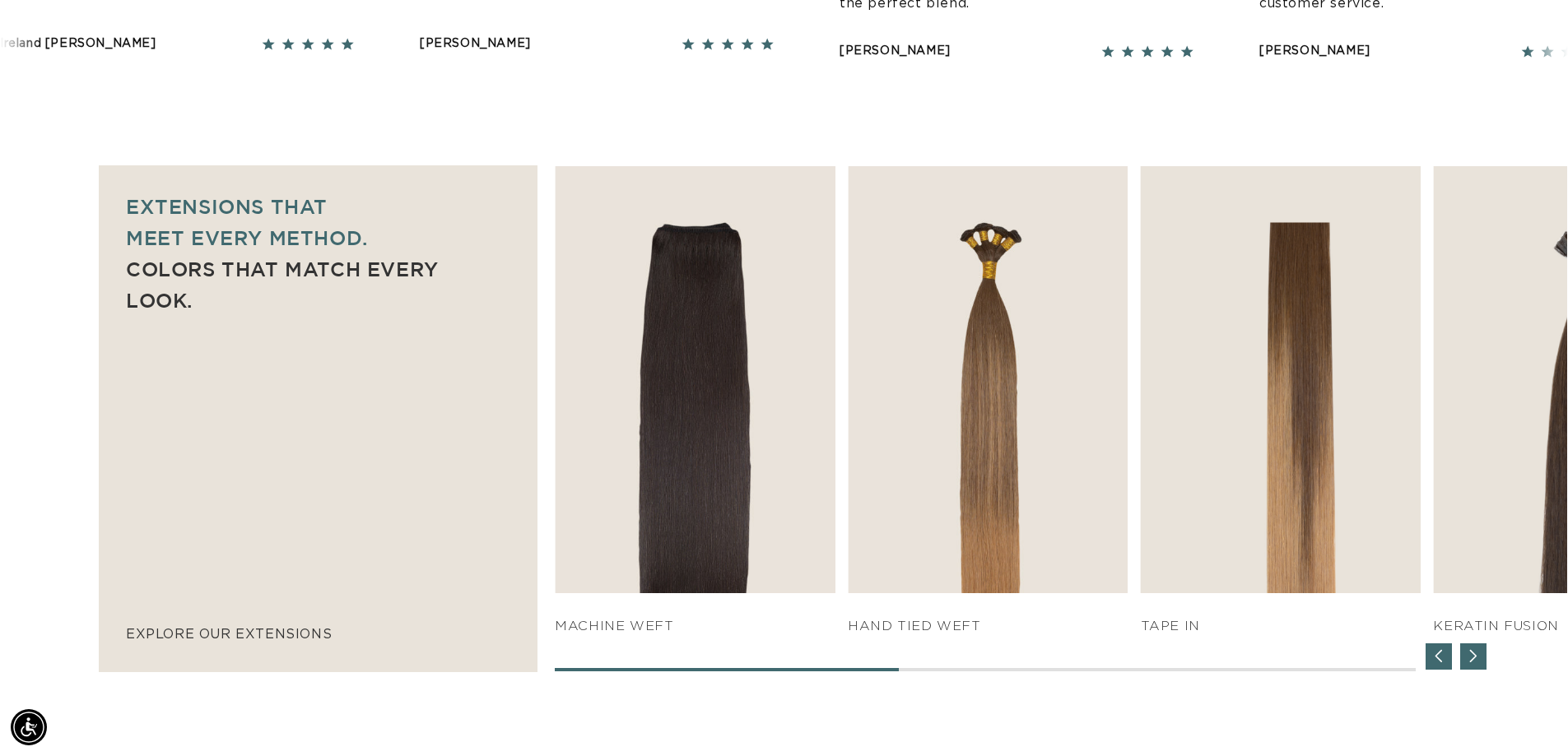
drag, startPoint x: 867, startPoint y: 669, endPoint x: 942, endPoint y: 668, distance: 75.0
click at [939, 668] on div "SHOP NOW q weft SHOP NOW Machine Weft SHOP NOW" at bounding box center [1060, 418] width 1013 height 505
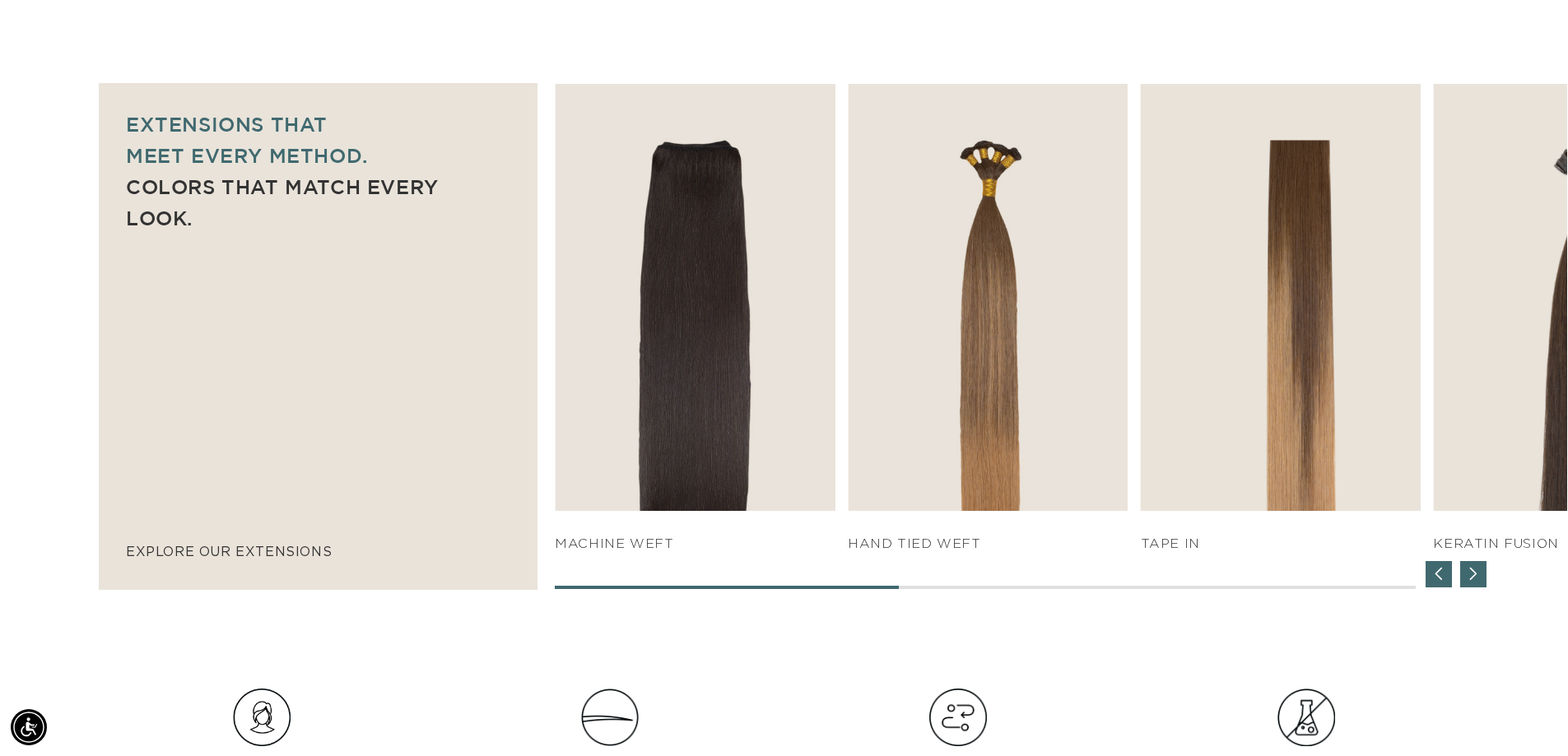
scroll to position [0, 2902]
drag, startPoint x: 887, startPoint y: 588, endPoint x: 955, endPoint y: 588, distance: 68.0
click at [955, 588] on div at bounding box center [985, 588] width 860 height 3
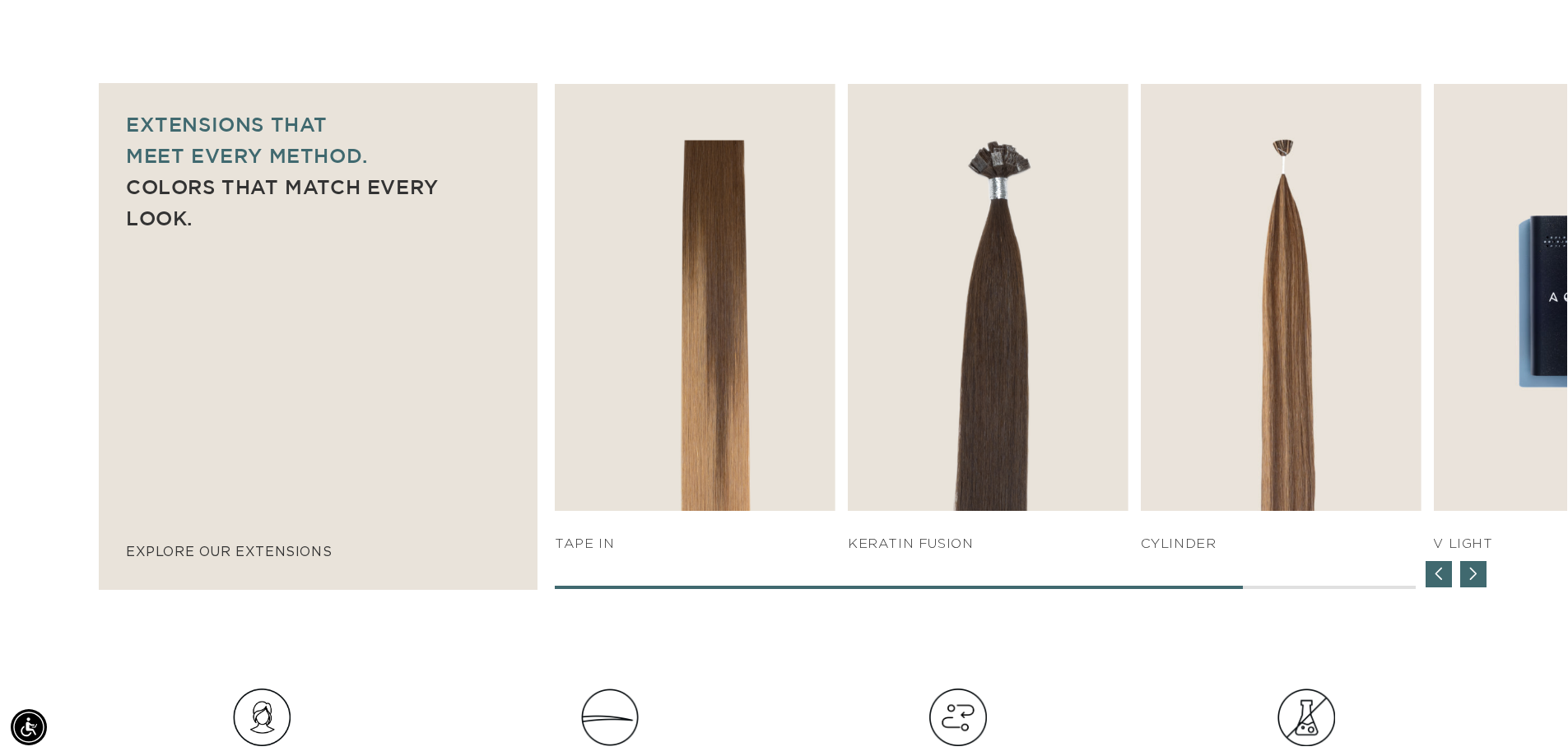
scroll to position [0, 0]
drag, startPoint x: 1216, startPoint y: 584, endPoint x: 1325, endPoint y: 579, distance: 109.1
click at [1325, 579] on div "SHOP NOW q weft SHOP NOW Machine Weft SHOP NOW" at bounding box center [1060, 337] width 1013 height 505
drag, startPoint x: 1236, startPoint y: 585, endPoint x: 1315, endPoint y: 593, distance: 79.4
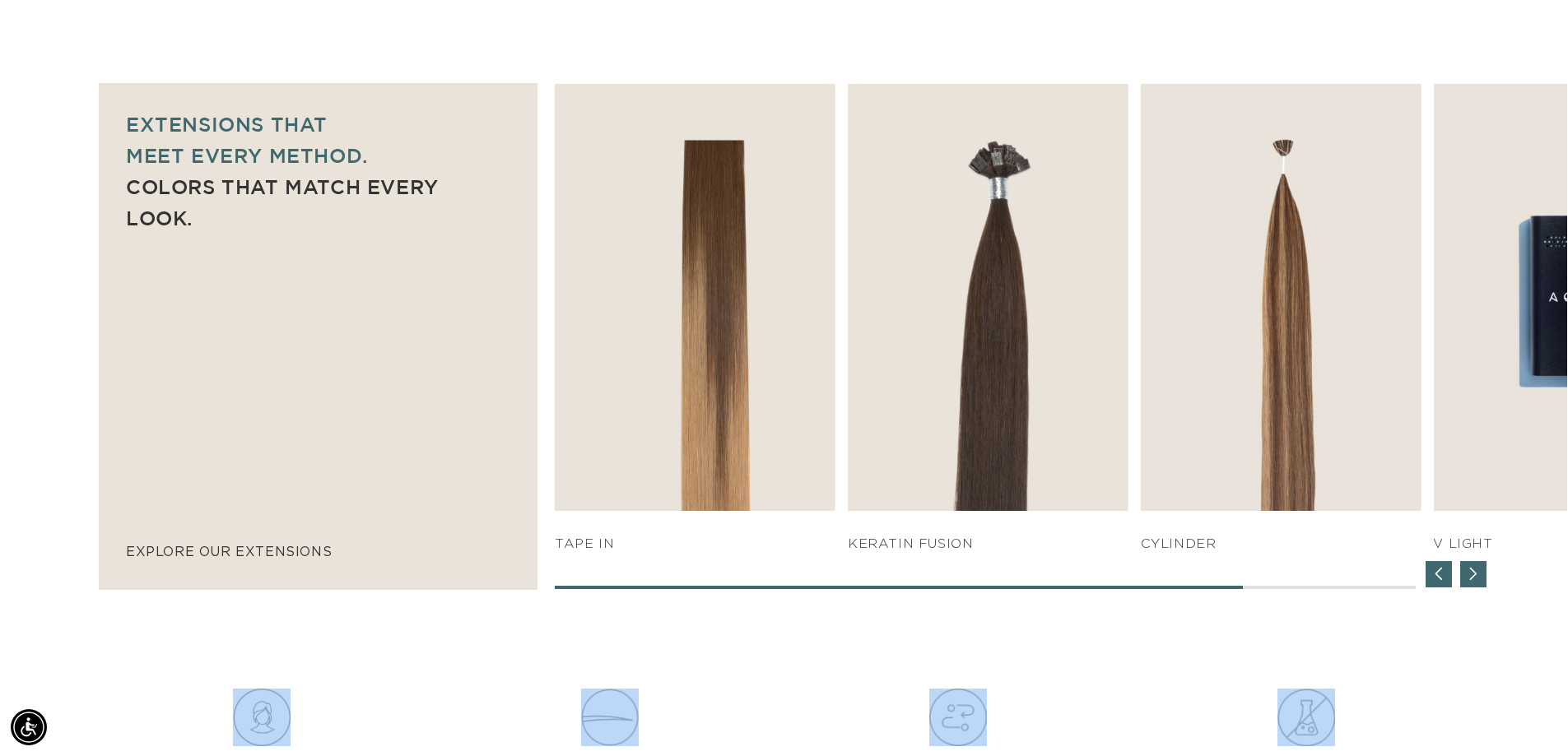
scroll to position [0, 1451]
click at [1468, 571] on div "Next slide" at bounding box center [1473, 574] width 26 height 26
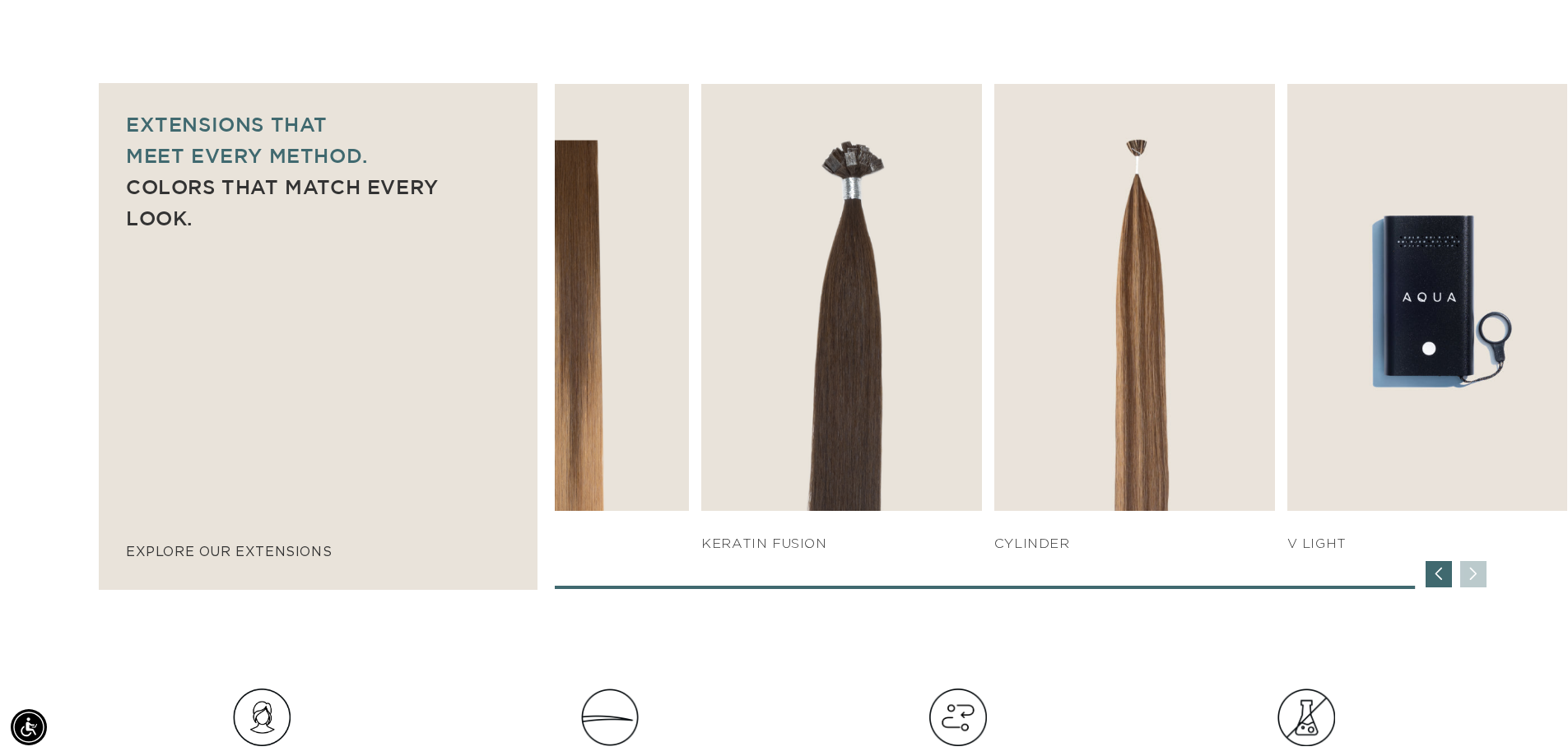
click at [1468, 571] on div "SHOP NOW q weft SHOP NOW Machine Weft SHOP NOW" at bounding box center [1060, 337] width 1013 height 505
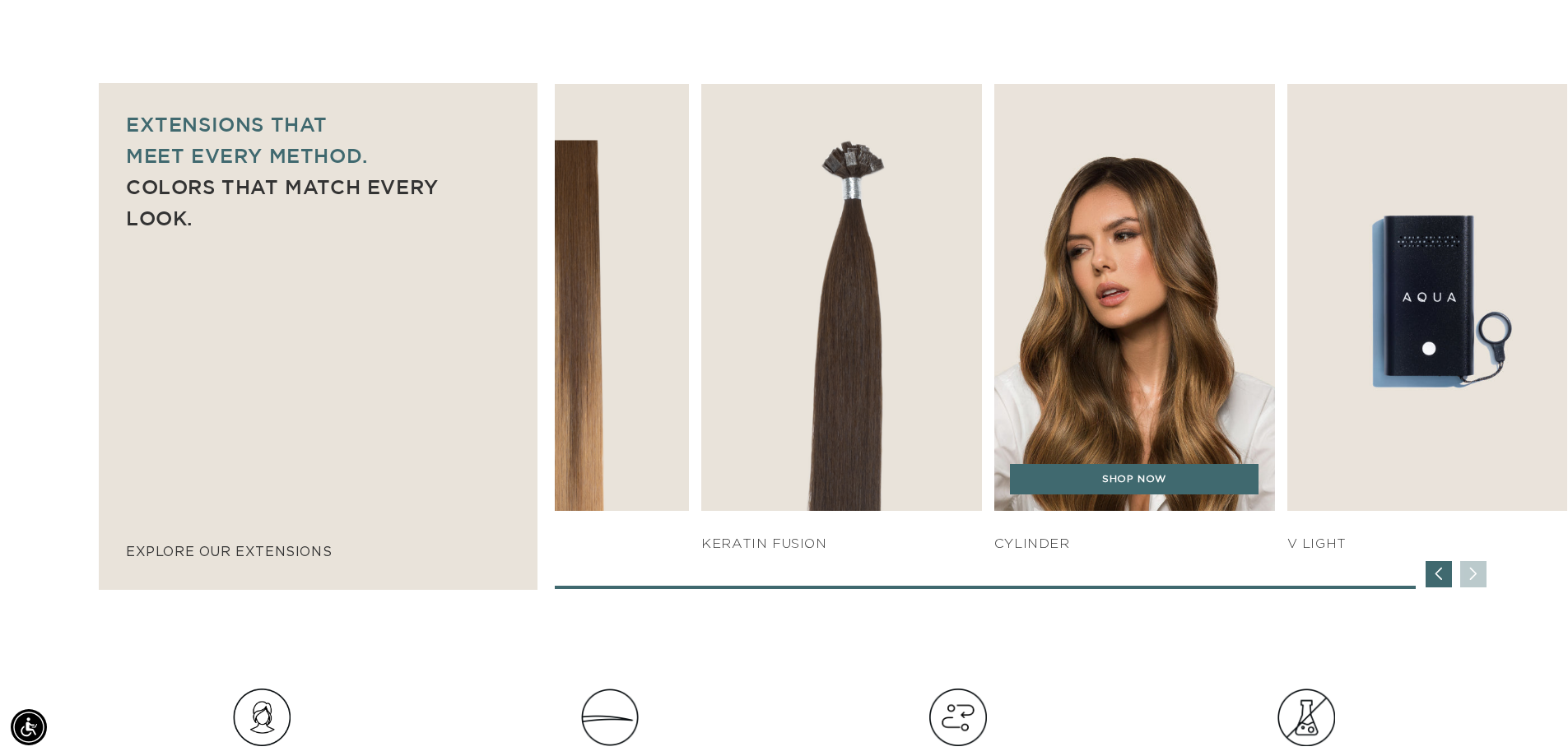
scroll to position [0, 2902]
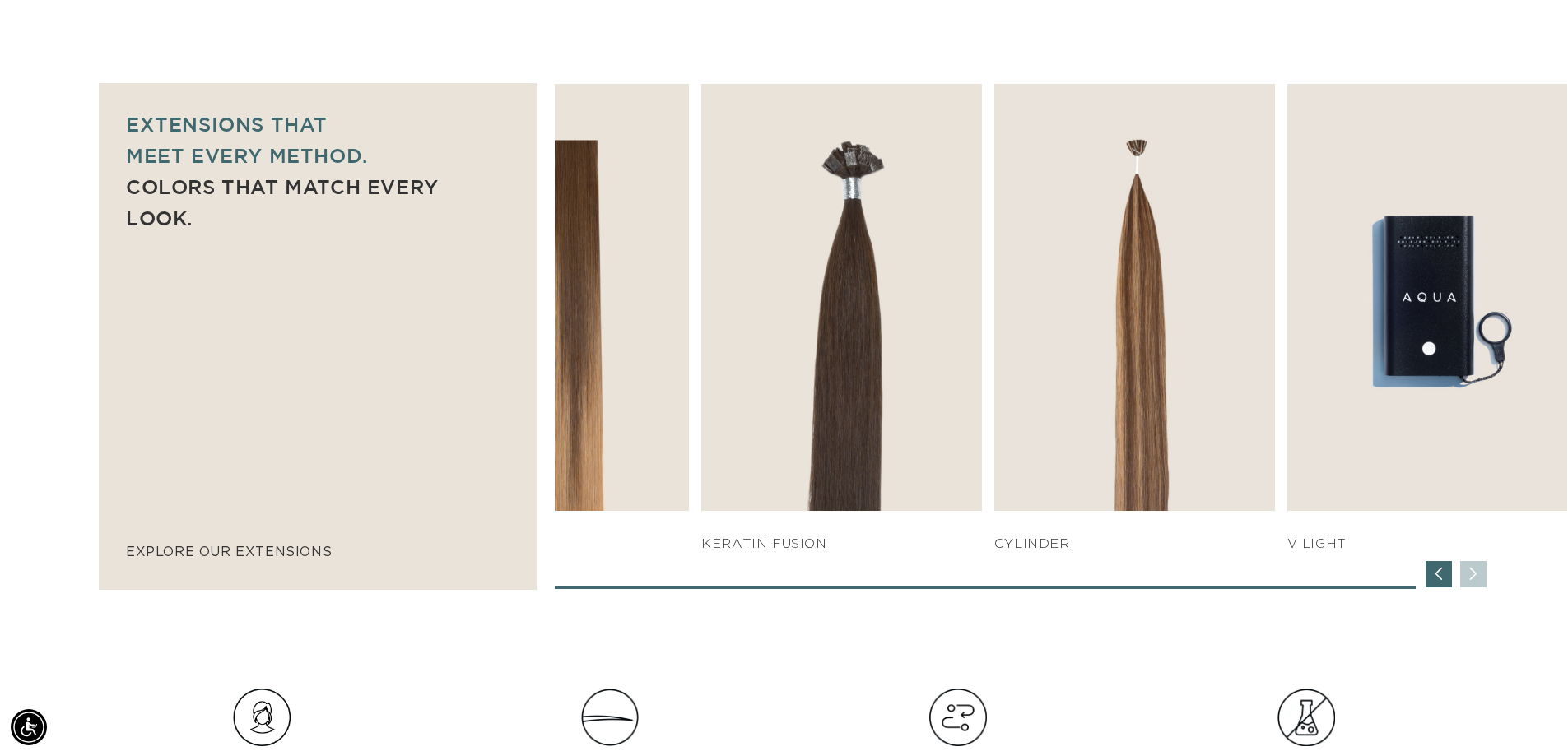
drag, startPoint x: 963, startPoint y: 586, endPoint x: 781, endPoint y: 586, distance: 182.0
click at [781, 586] on span at bounding box center [985, 588] width 860 height 3
